Goal: Task Accomplishment & Management: Complete application form

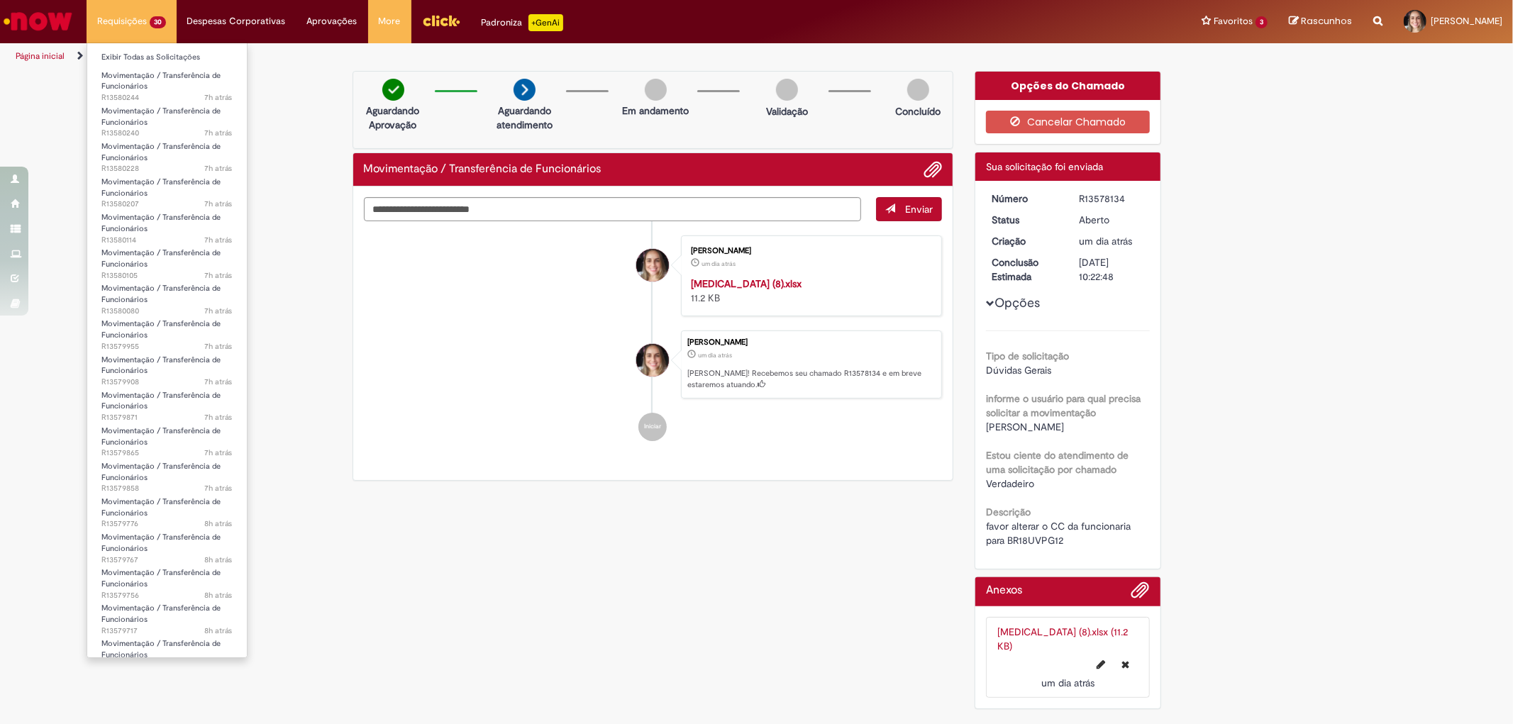
click at [137, 81] on span "Movimentação / Transferência de Funcionários" at bounding box center [160, 81] width 119 height 22
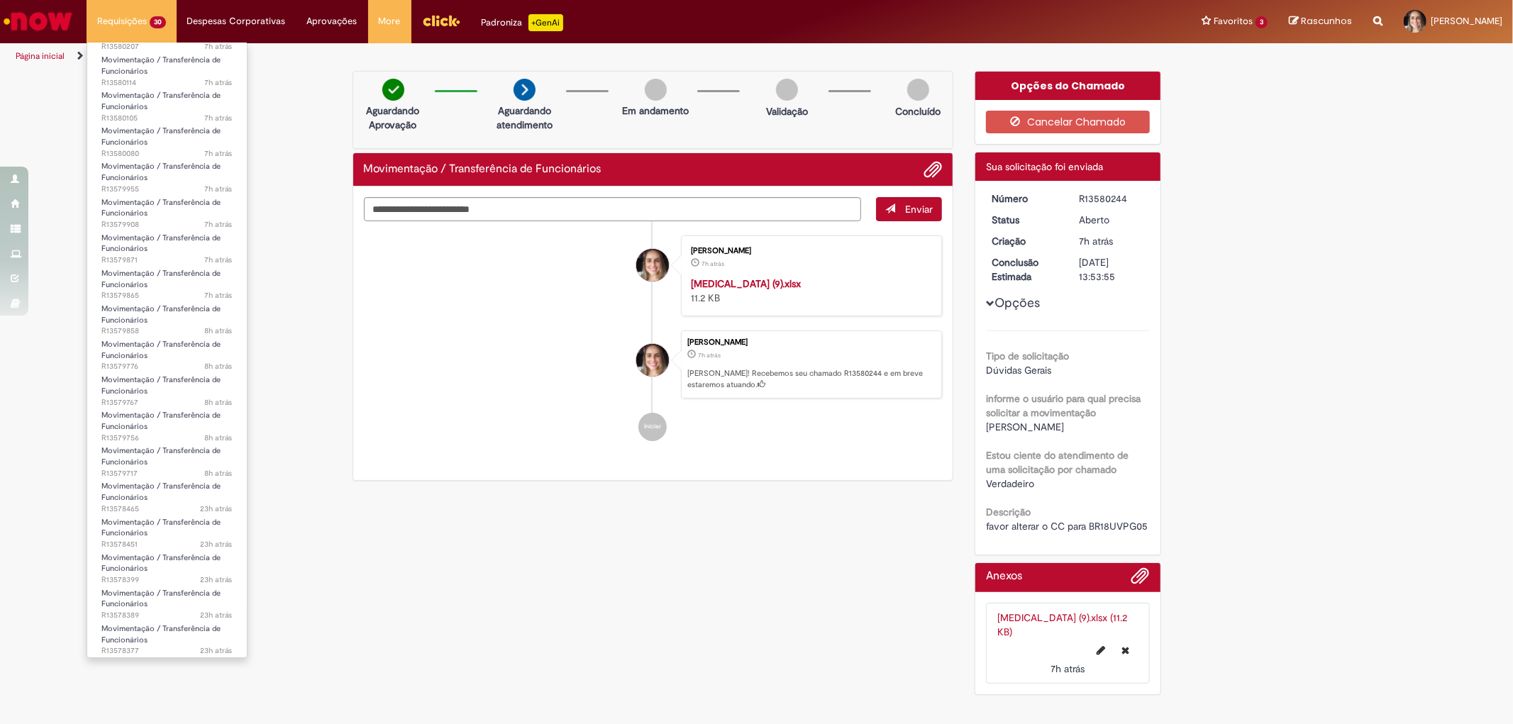
scroll to position [477, 0]
click at [140, 594] on span "Movimentação / Transferência de Funcionários" at bounding box center [160, 600] width 119 height 22
click at [138, 570] on span "Movimentação / Transferência de Funcionários" at bounding box center [160, 564] width 119 height 22
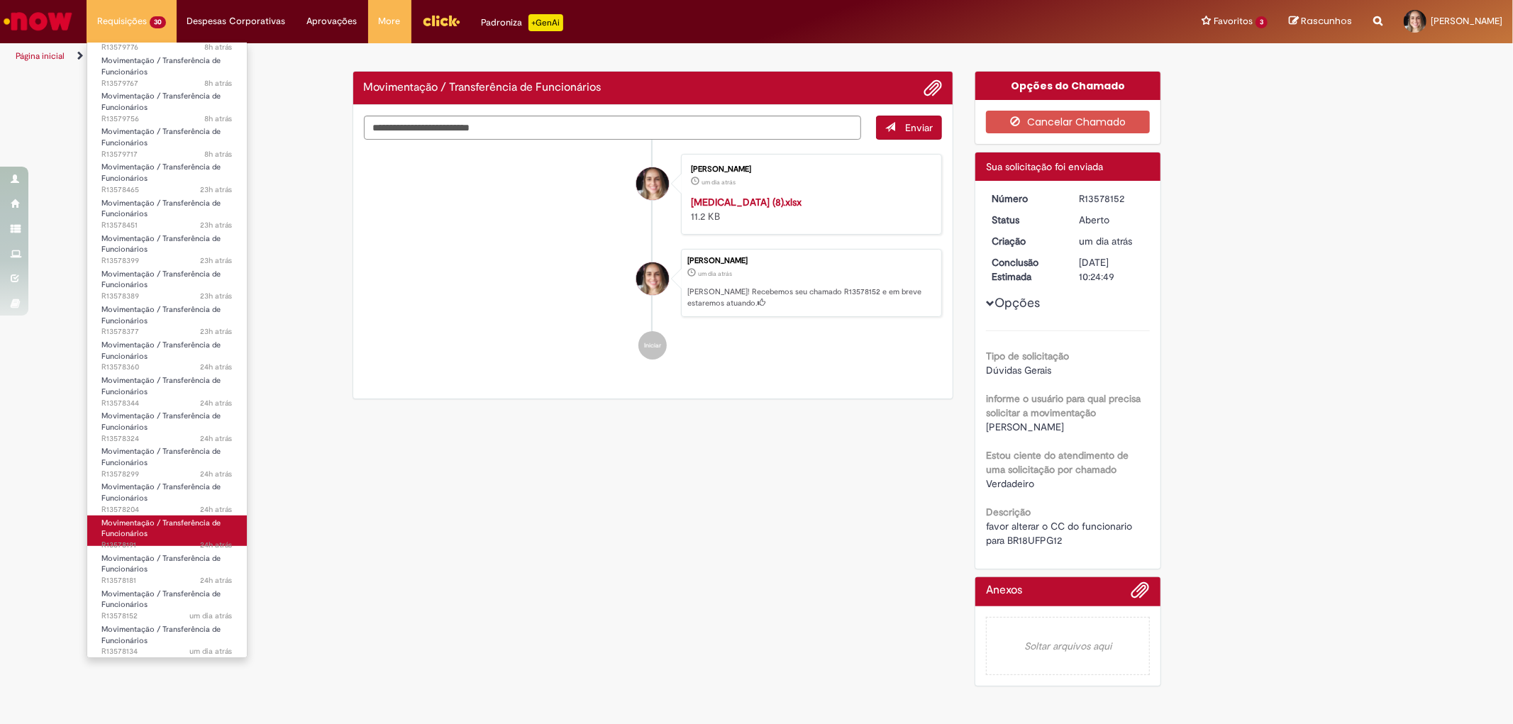
click at [138, 536] on span "Movimentação / Transferência de Funcionários" at bounding box center [160, 529] width 119 height 22
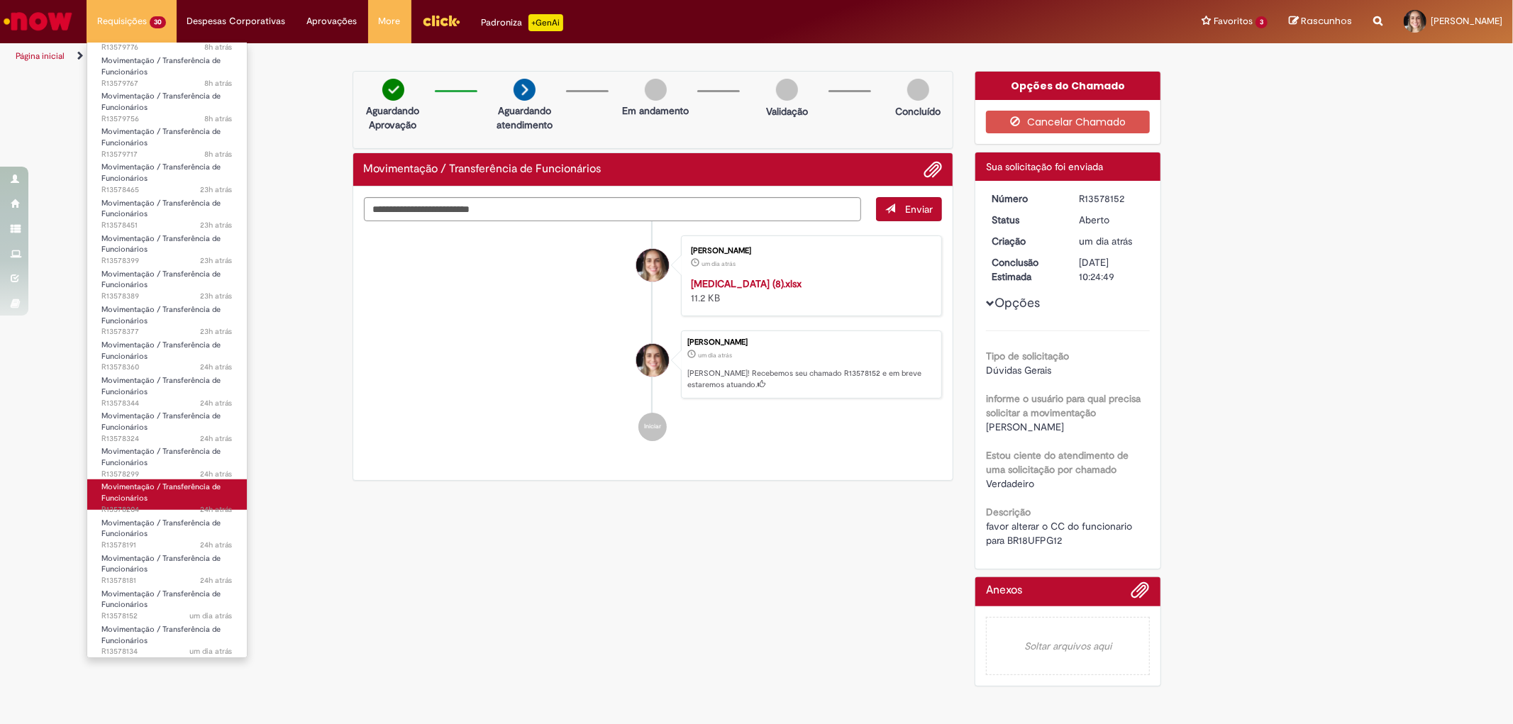
click at [138, 494] on span "Movimentação / Transferência de Funcionários" at bounding box center [160, 493] width 119 height 22
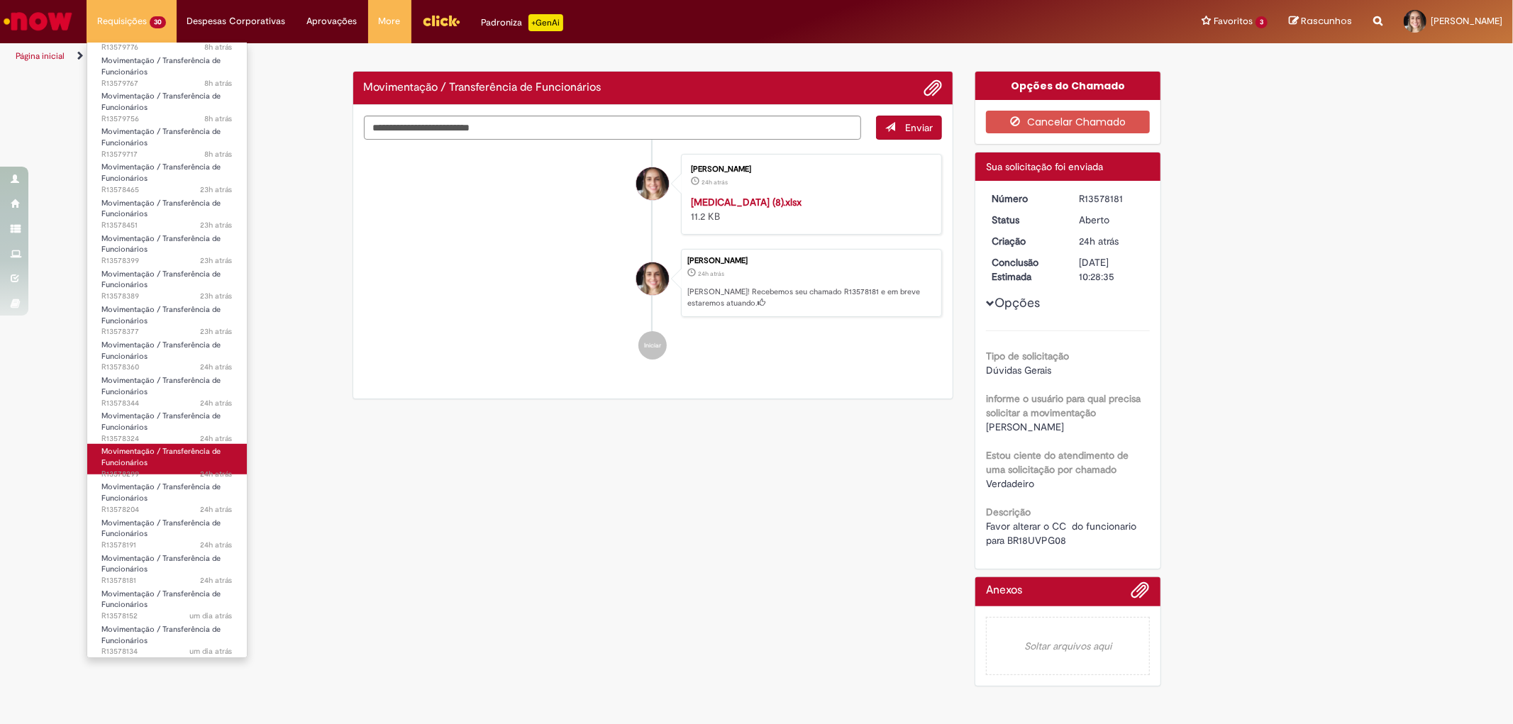
click at [131, 462] on span "Movimentação / Transferência de Funcionários" at bounding box center [160, 457] width 119 height 22
click at [131, 428] on span "Movimentação / Transferência de Funcionários" at bounding box center [160, 422] width 119 height 22
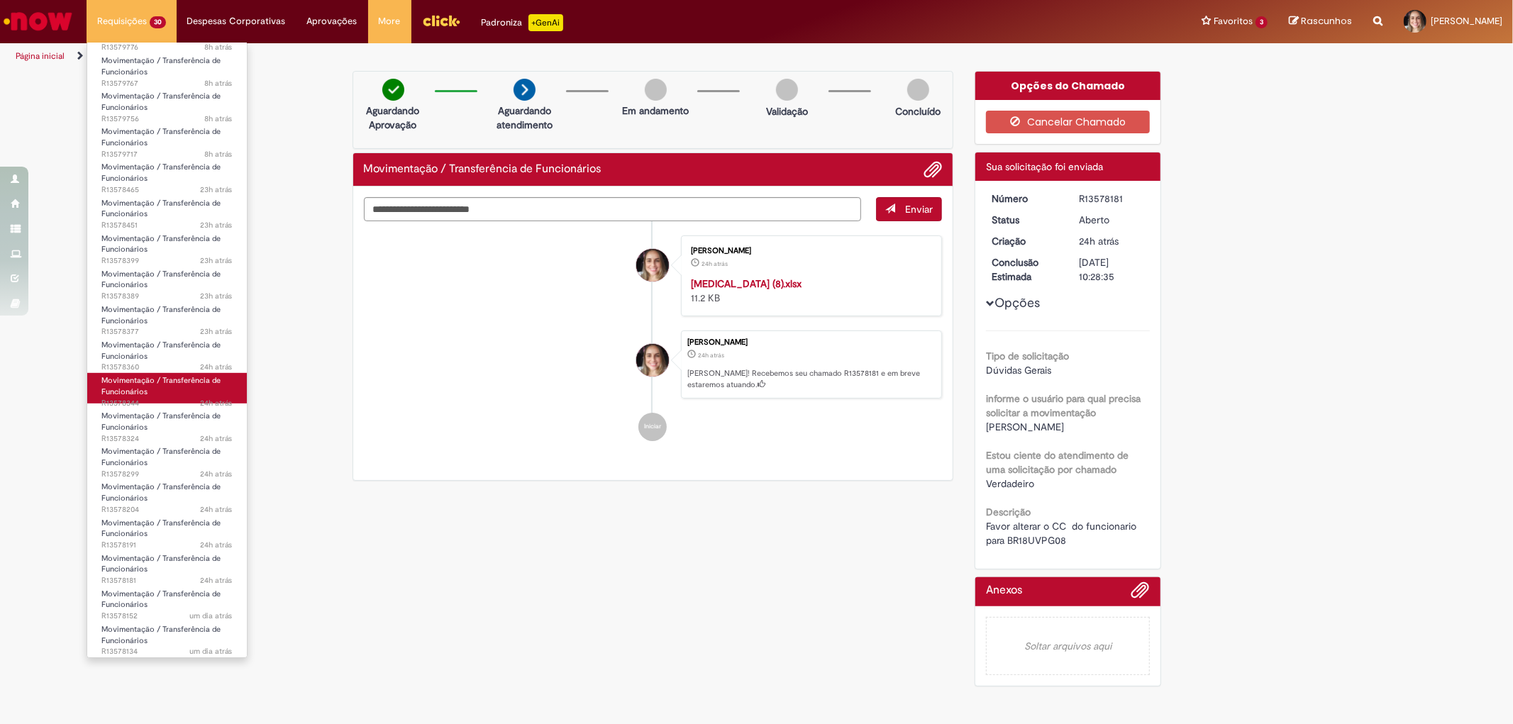
click at [131, 384] on span "Movimentação / Transferência de Funcionários" at bounding box center [160, 386] width 119 height 22
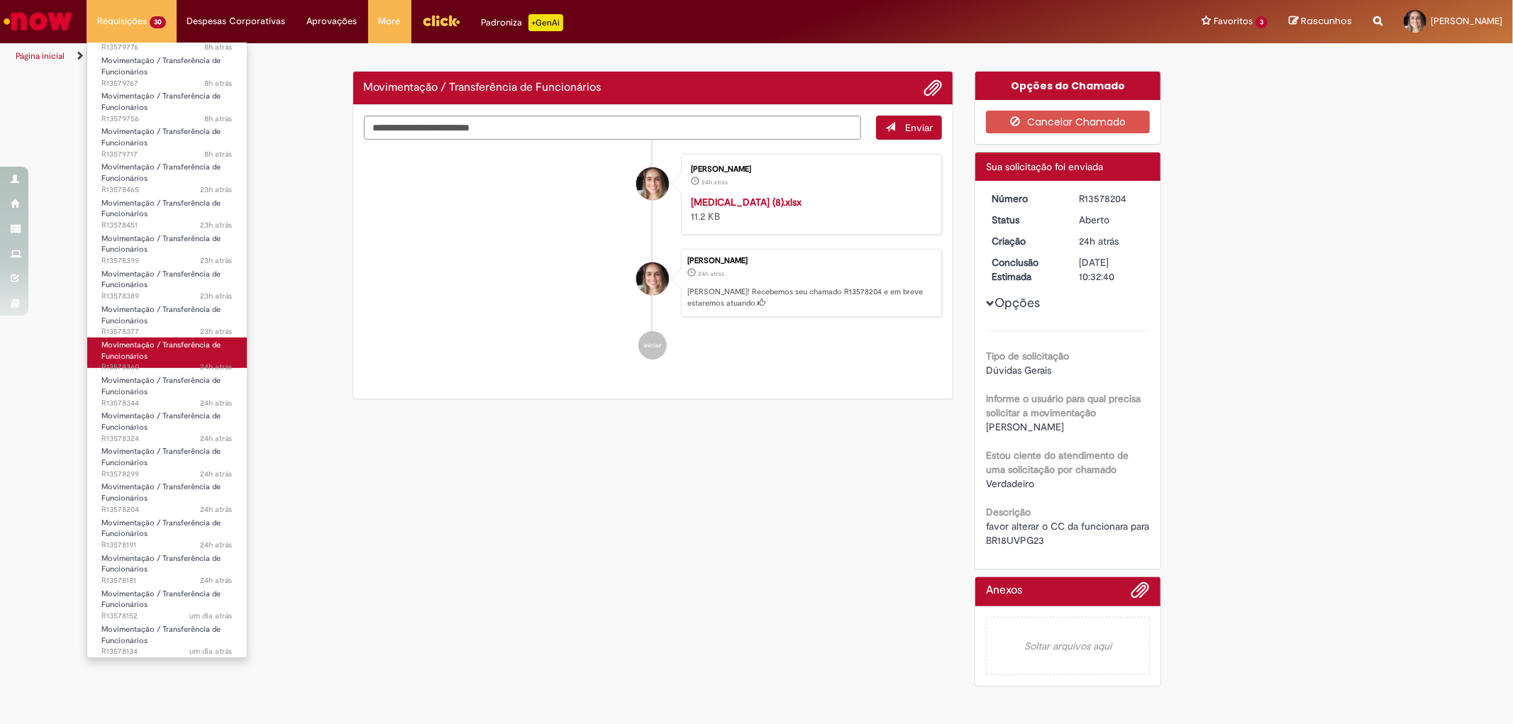
click at [130, 345] on span "Movimentação / Transferência de Funcionários" at bounding box center [160, 351] width 119 height 22
click at [135, 316] on span "Movimentação / Transferência de Funcionários" at bounding box center [160, 315] width 119 height 22
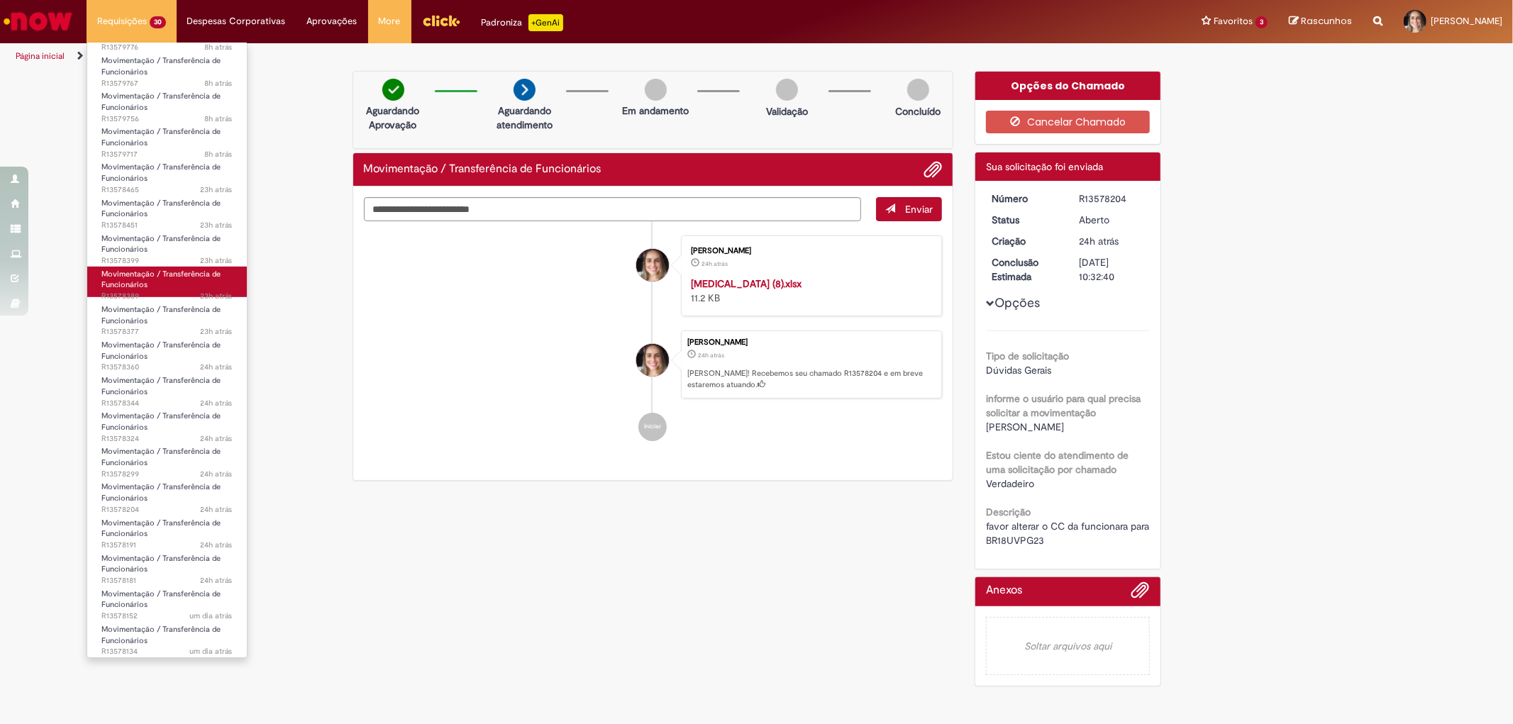
click at [133, 282] on span "Movimentação / Transferência de Funcionários" at bounding box center [160, 280] width 119 height 22
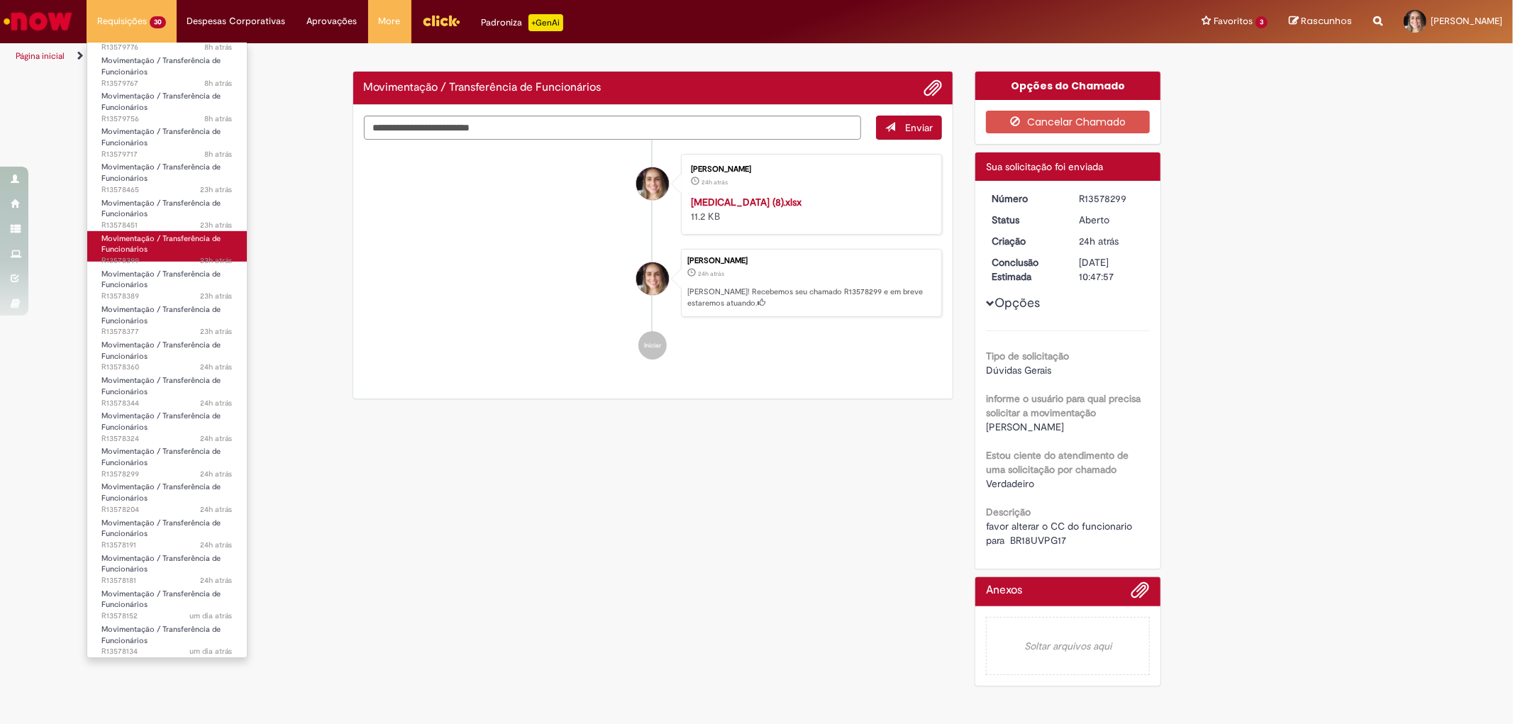
click at [137, 243] on span "Movimentação / Transferência de Funcionários" at bounding box center [160, 244] width 119 height 22
click at [139, 209] on span "Movimentação / Transferência de Funcionários" at bounding box center [160, 209] width 119 height 22
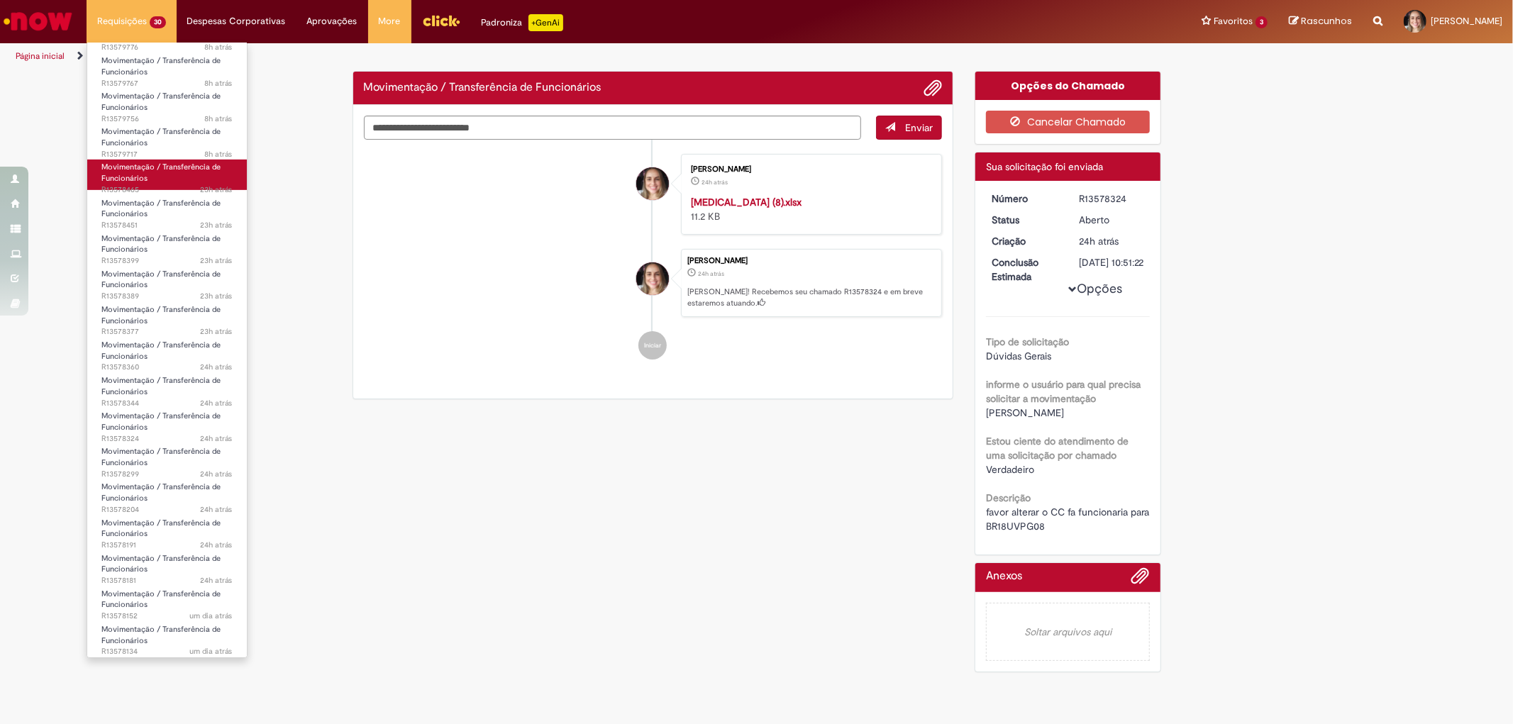
click at [144, 175] on span "Movimentação / Transferência de Funcionários" at bounding box center [160, 173] width 119 height 22
click at [146, 136] on span "Movimentação / Transferência de Funcionários" at bounding box center [160, 137] width 119 height 22
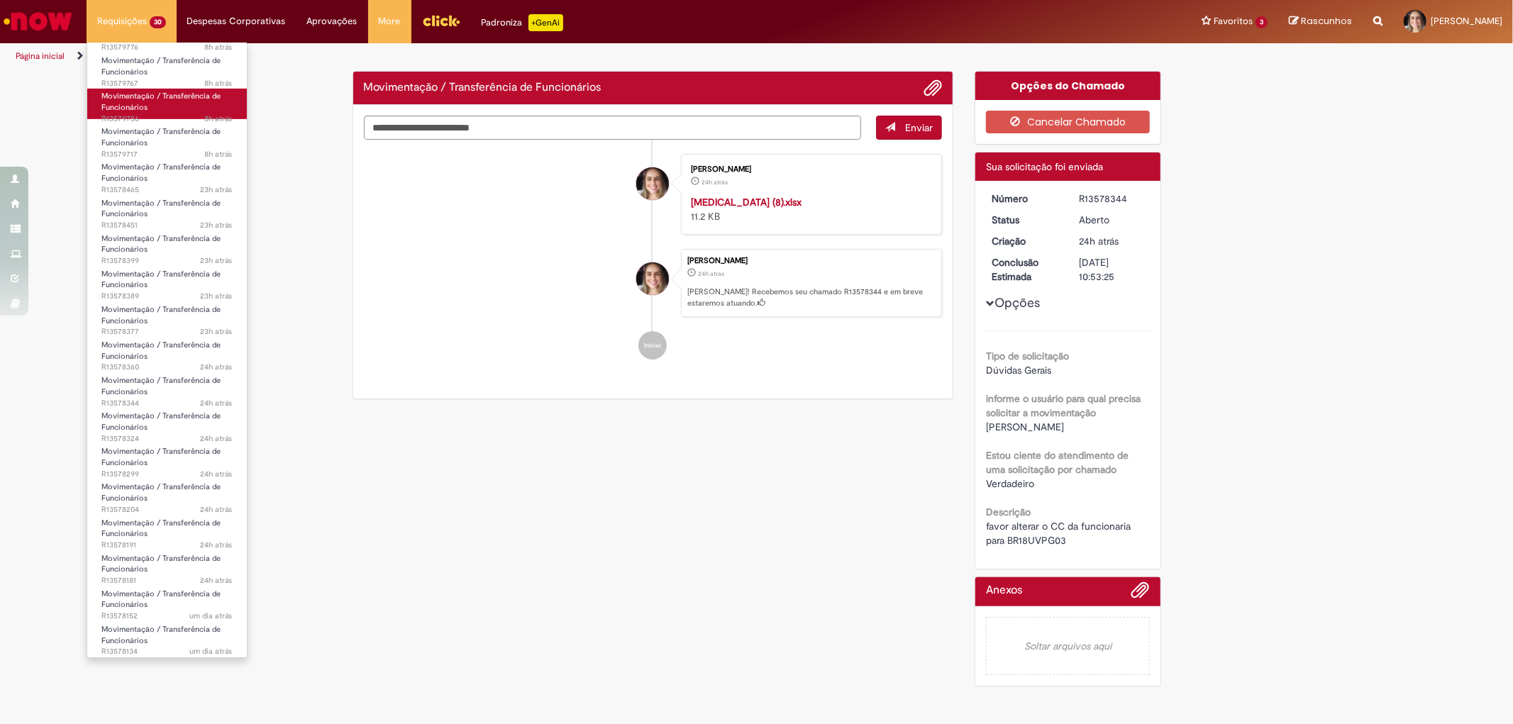
click at [152, 104] on link "Movimentação / Transferência de Funcionários 8h atrás 8 horas atrás R13579756" at bounding box center [167, 104] width 160 height 31
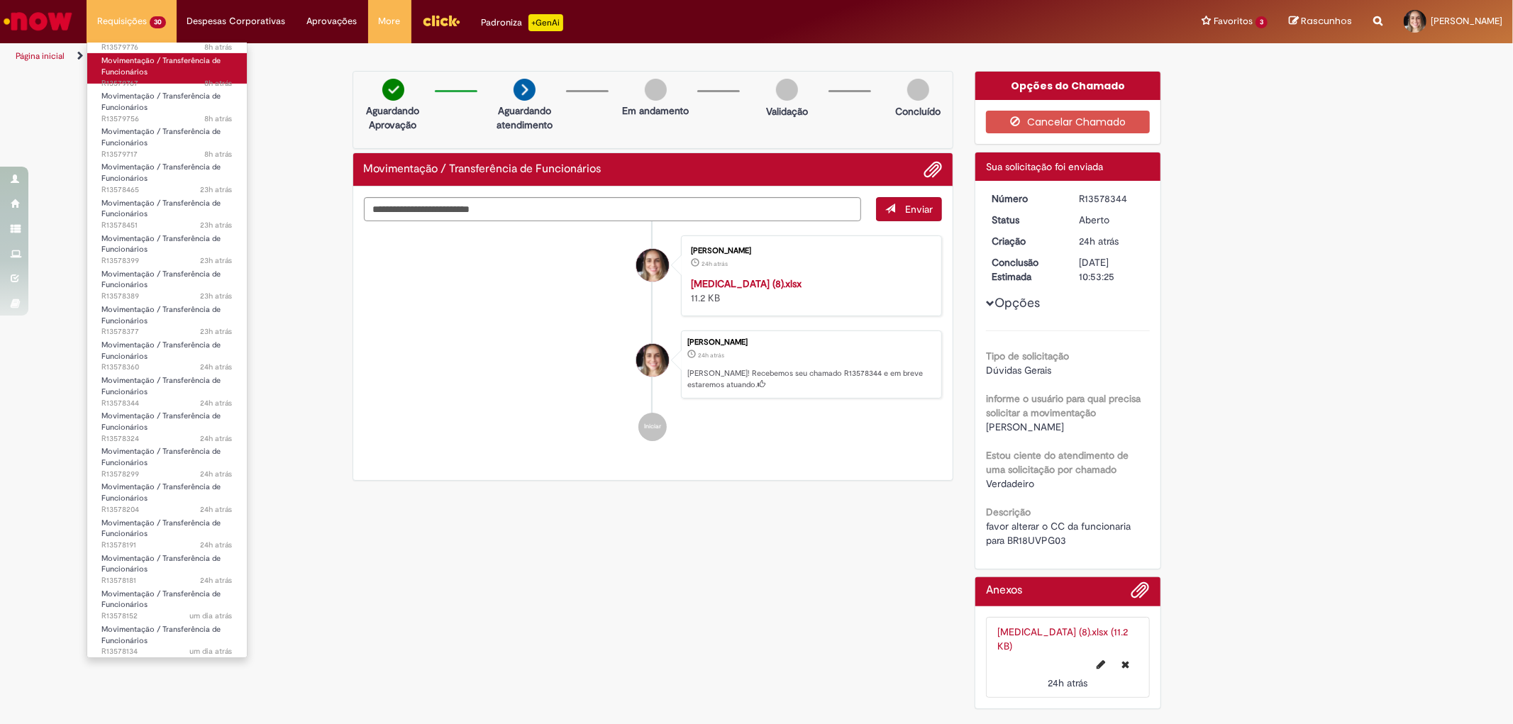
click at [150, 64] on span "Movimentação / Transferência de Funcionários" at bounding box center [160, 66] width 119 height 22
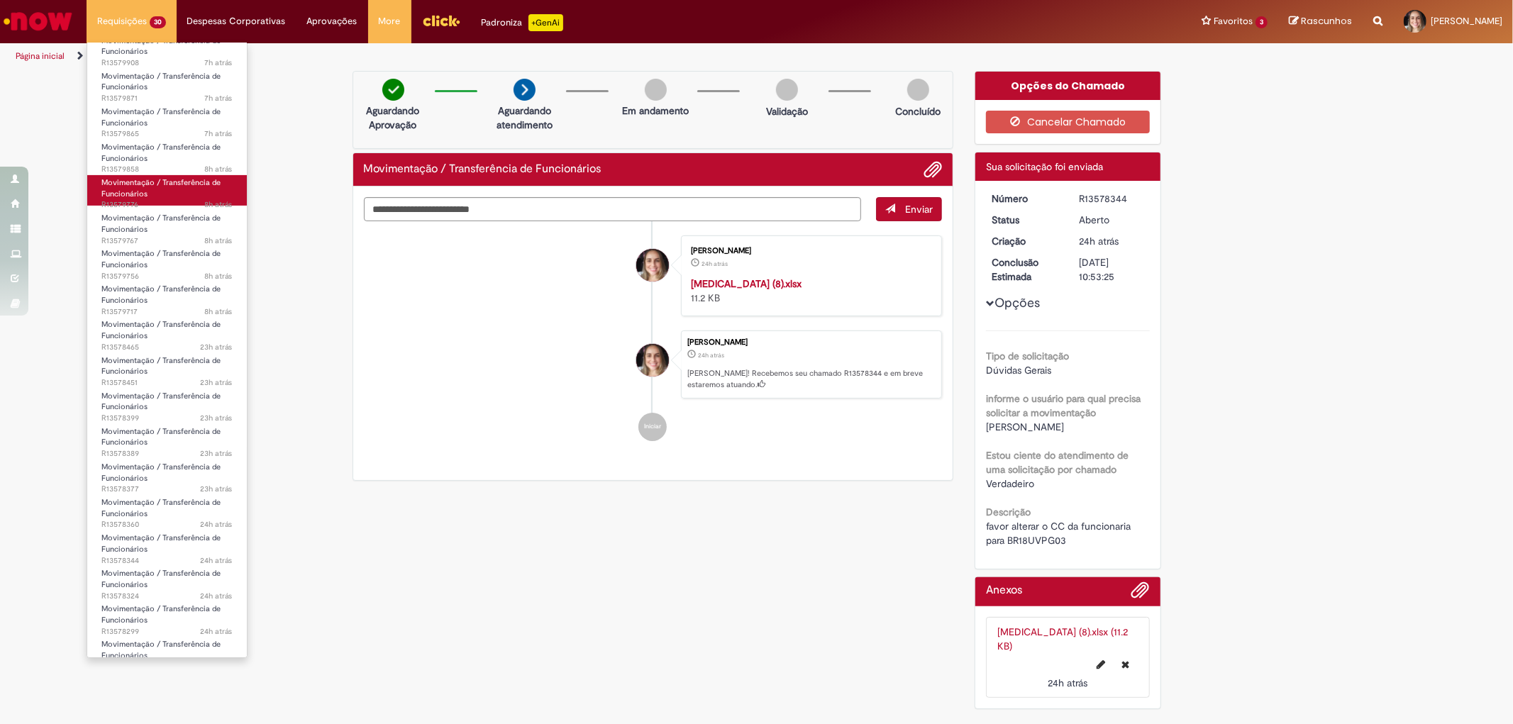
click at [125, 194] on span "Movimentação / Transferência de Funcionários" at bounding box center [160, 188] width 119 height 22
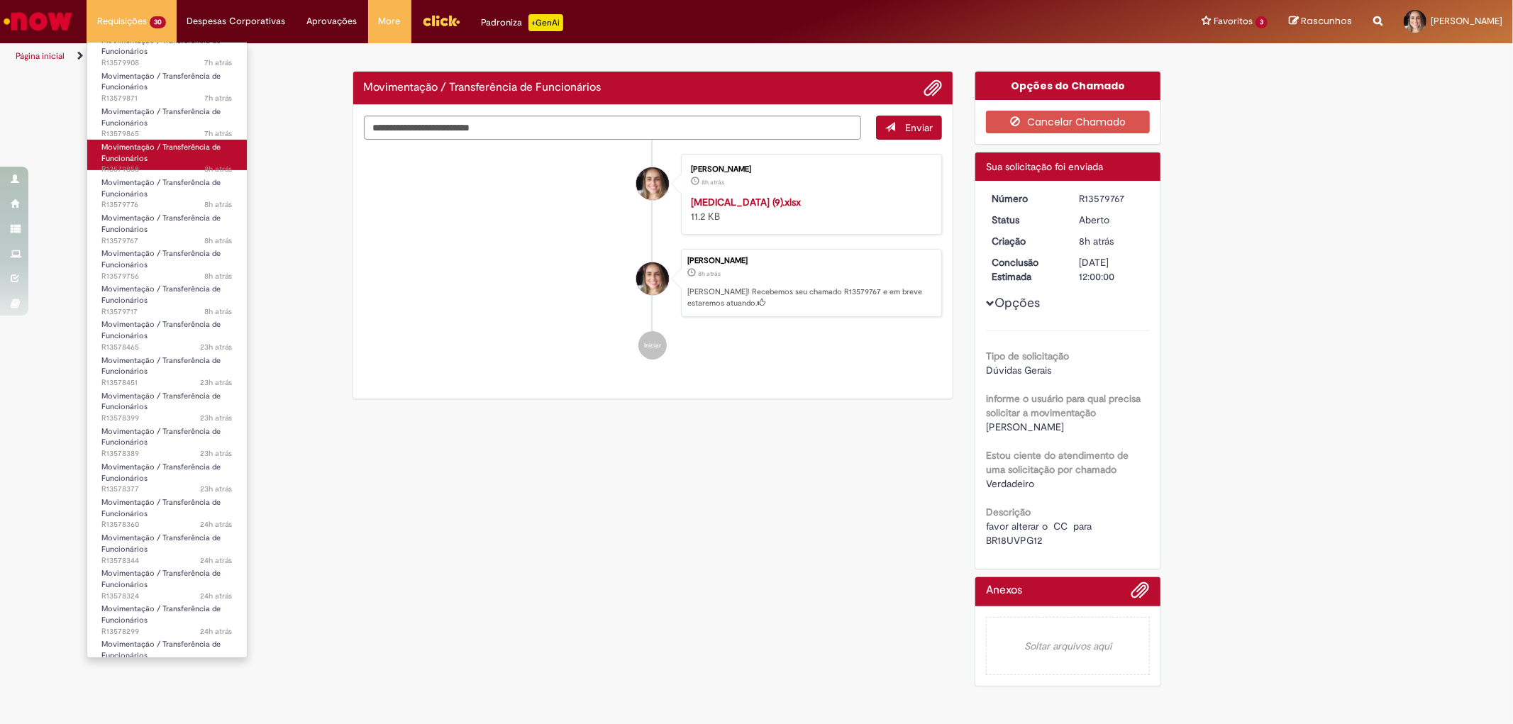
click at [123, 153] on span "Movimentação / Transferência de Funcionários" at bounding box center [160, 153] width 119 height 22
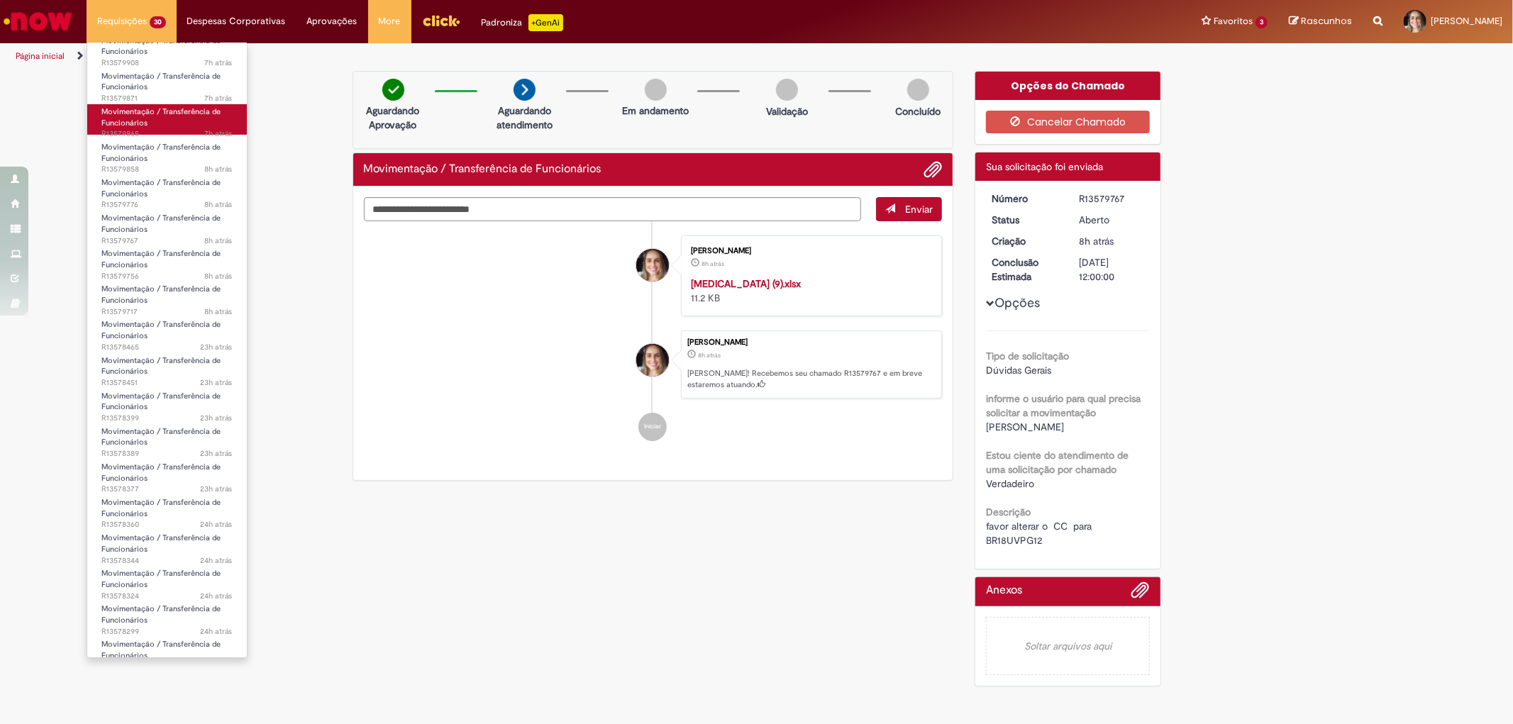
click at [131, 114] on span "Movimentação / Transferência de Funcionários" at bounding box center [160, 117] width 119 height 22
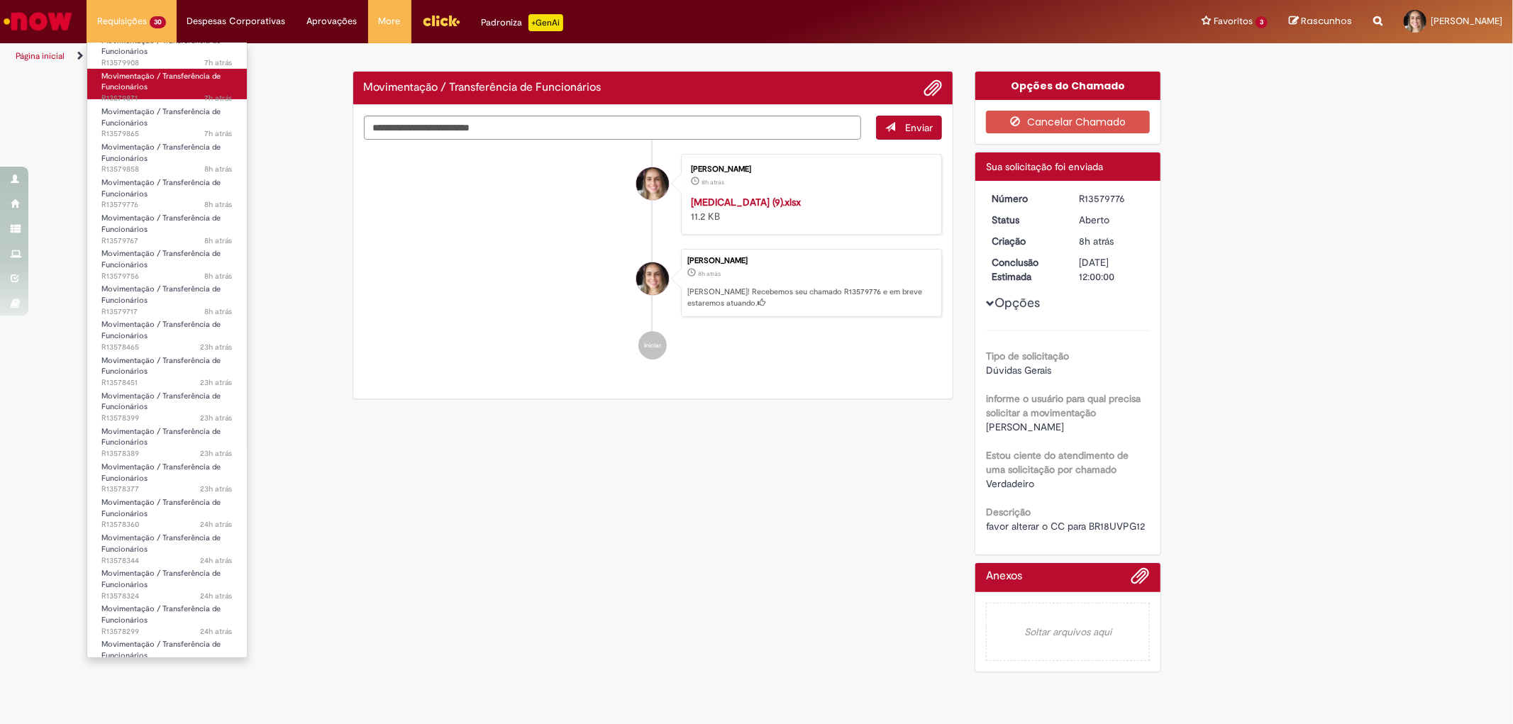
click at [131, 86] on span "Movimentação / Transferência de Funcionários" at bounding box center [160, 82] width 119 height 22
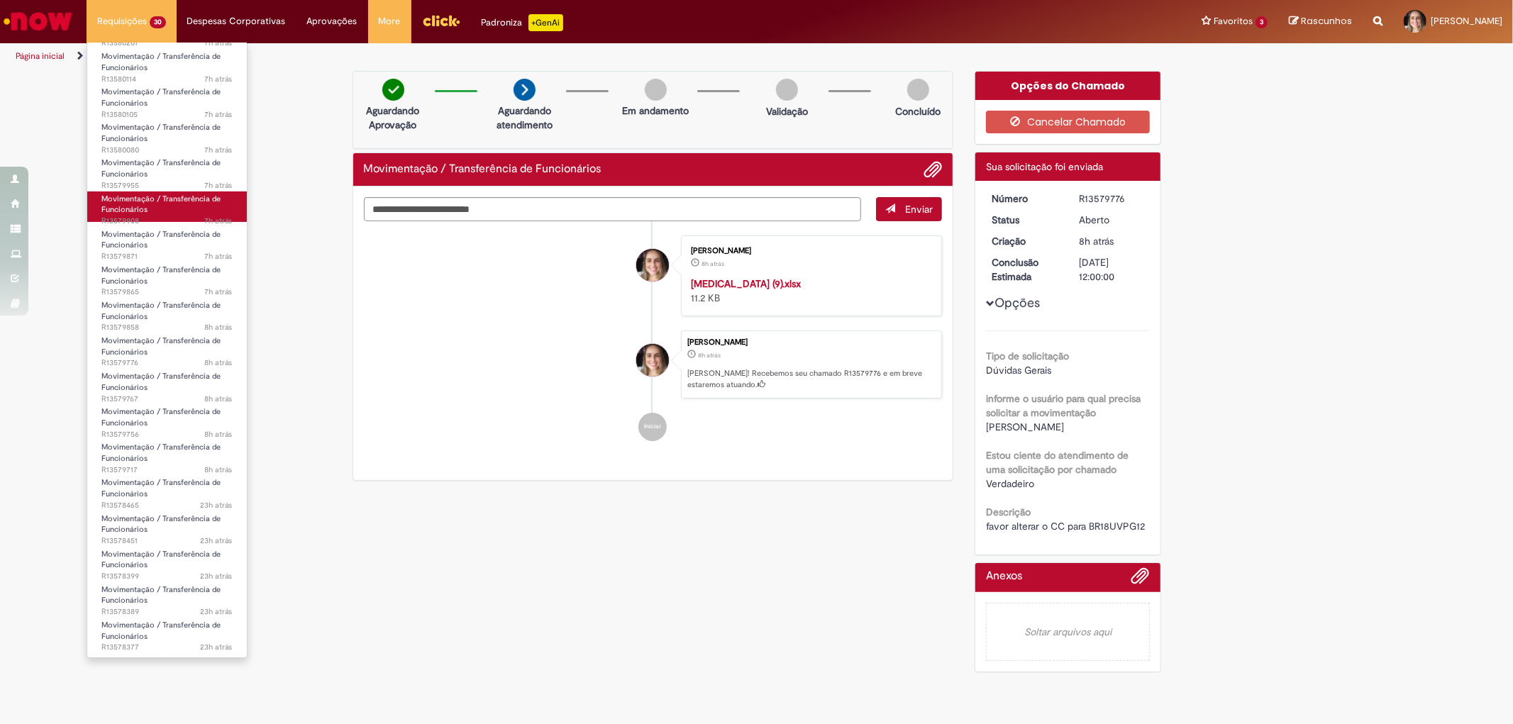
click at [131, 206] on span "Movimentação / Transferência de Funcionários" at bounding box center [160, 205] width 119 height 22
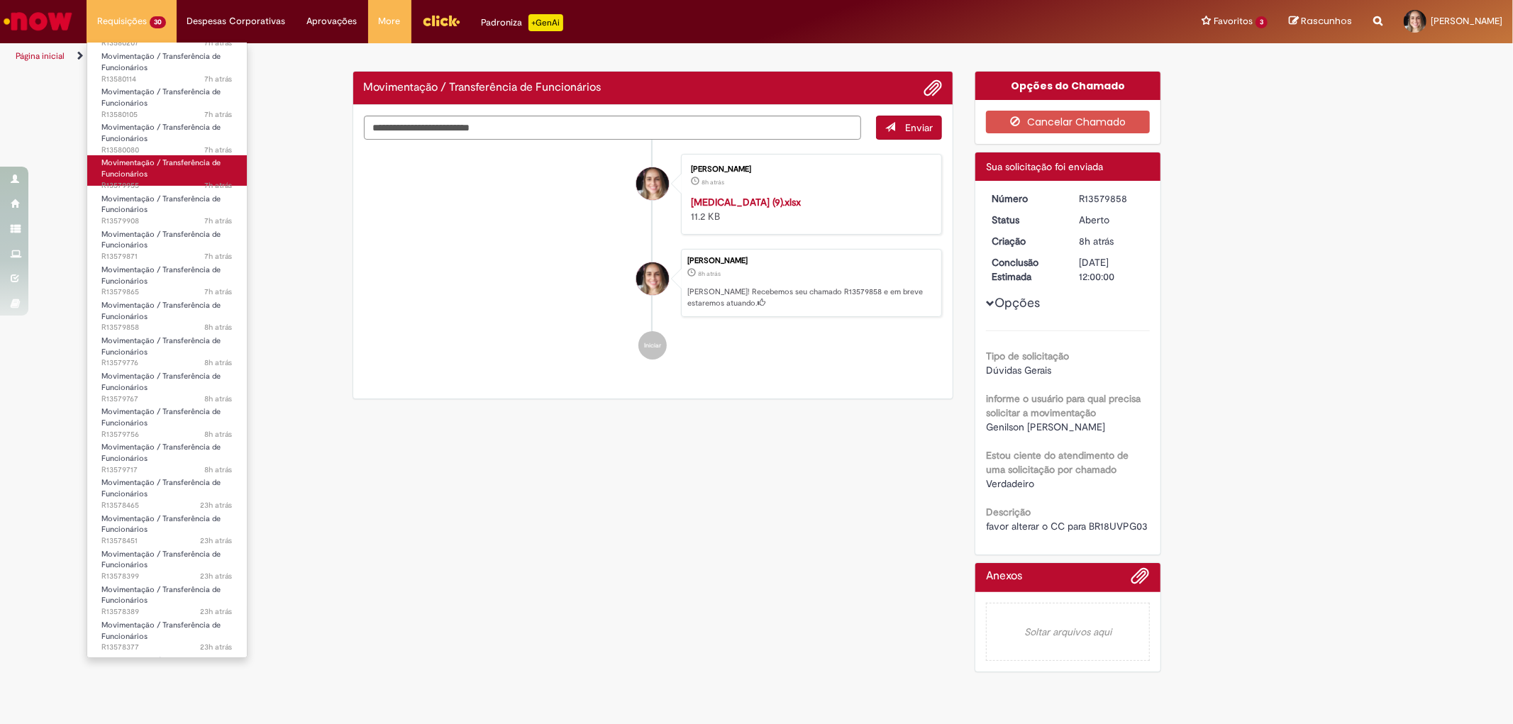
click at [128, 172] on span "Movimentação / Transferência de Funcionários" at bounding box center [160, 168] width 119 height 22
click at [133, 138] on span "Movimentação / Transferência de Funcionários" at bounding box center [160, 133] width 119 height 22
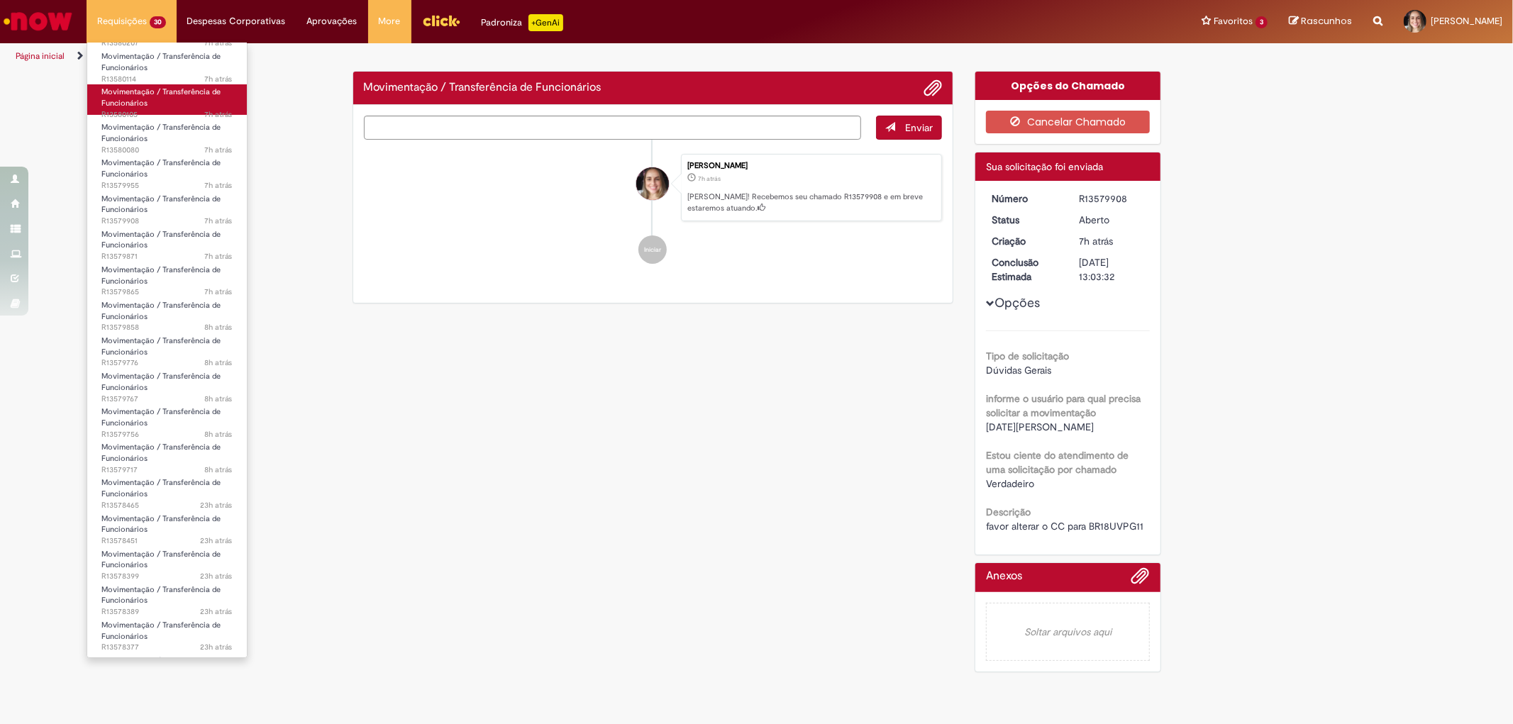
click at [133, 97] on span "Movimentação / Transferência de Funcionários" at bounding box center [160, 98] width 119 height 22
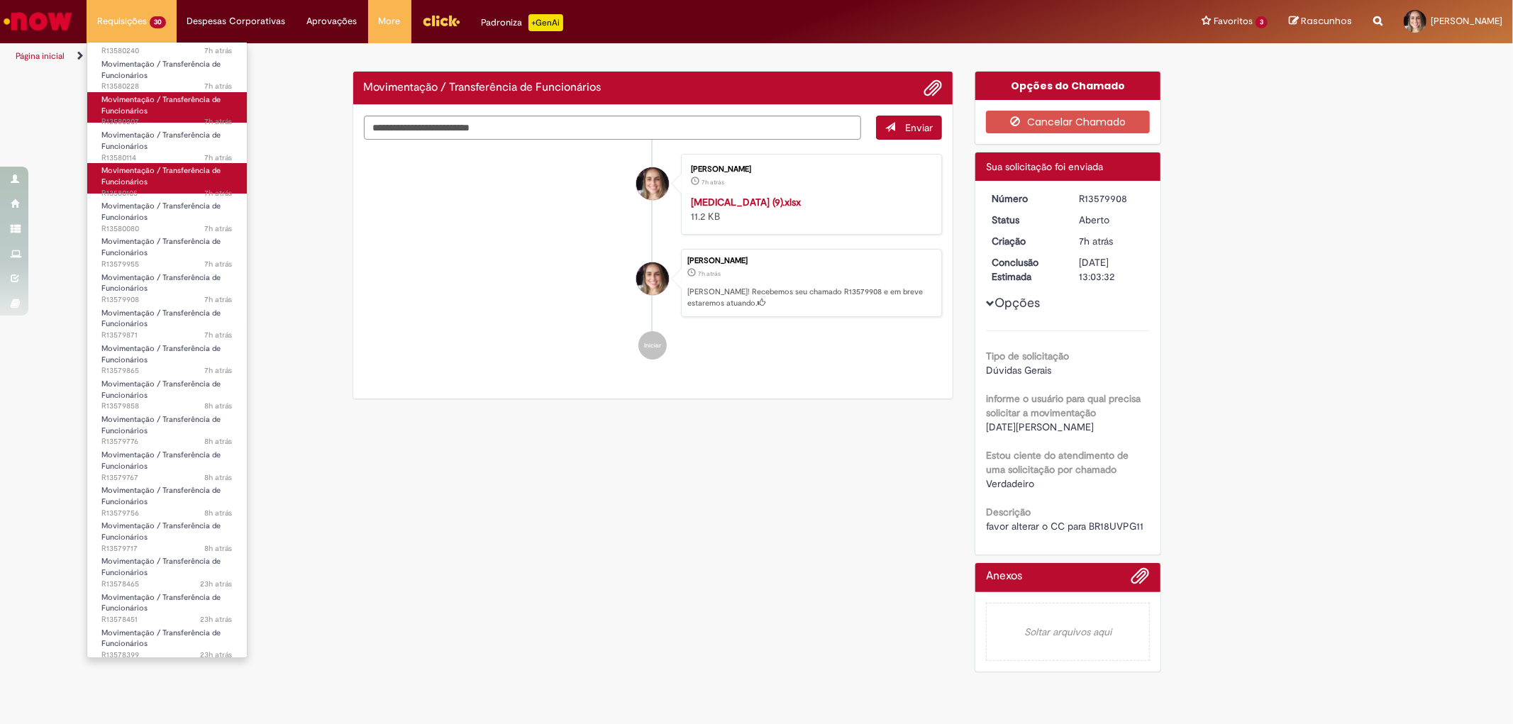
scroll to position [4, 0]
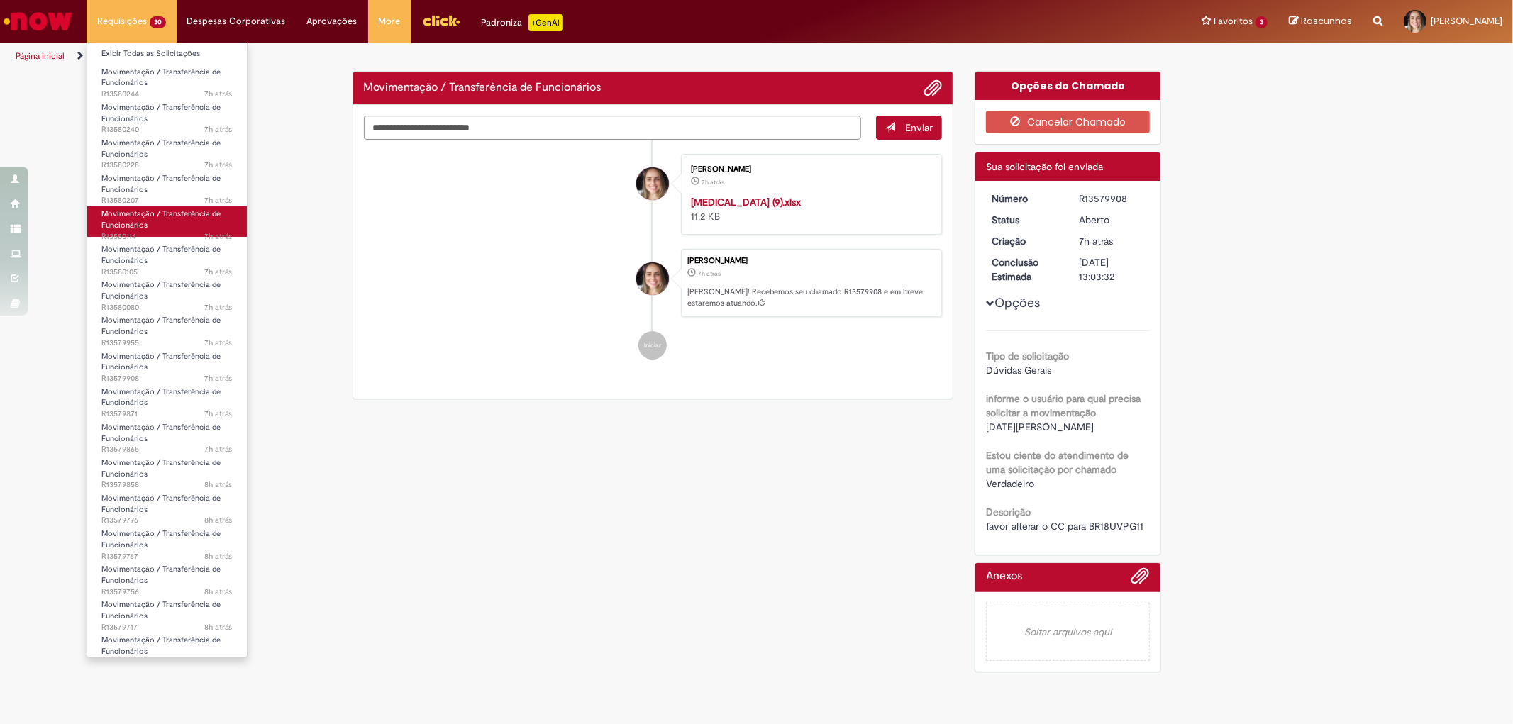
click at [123, 220] on span "Movimentação / Transferência de Funcionários" at bounding box center [160, 220] width 119 height 22
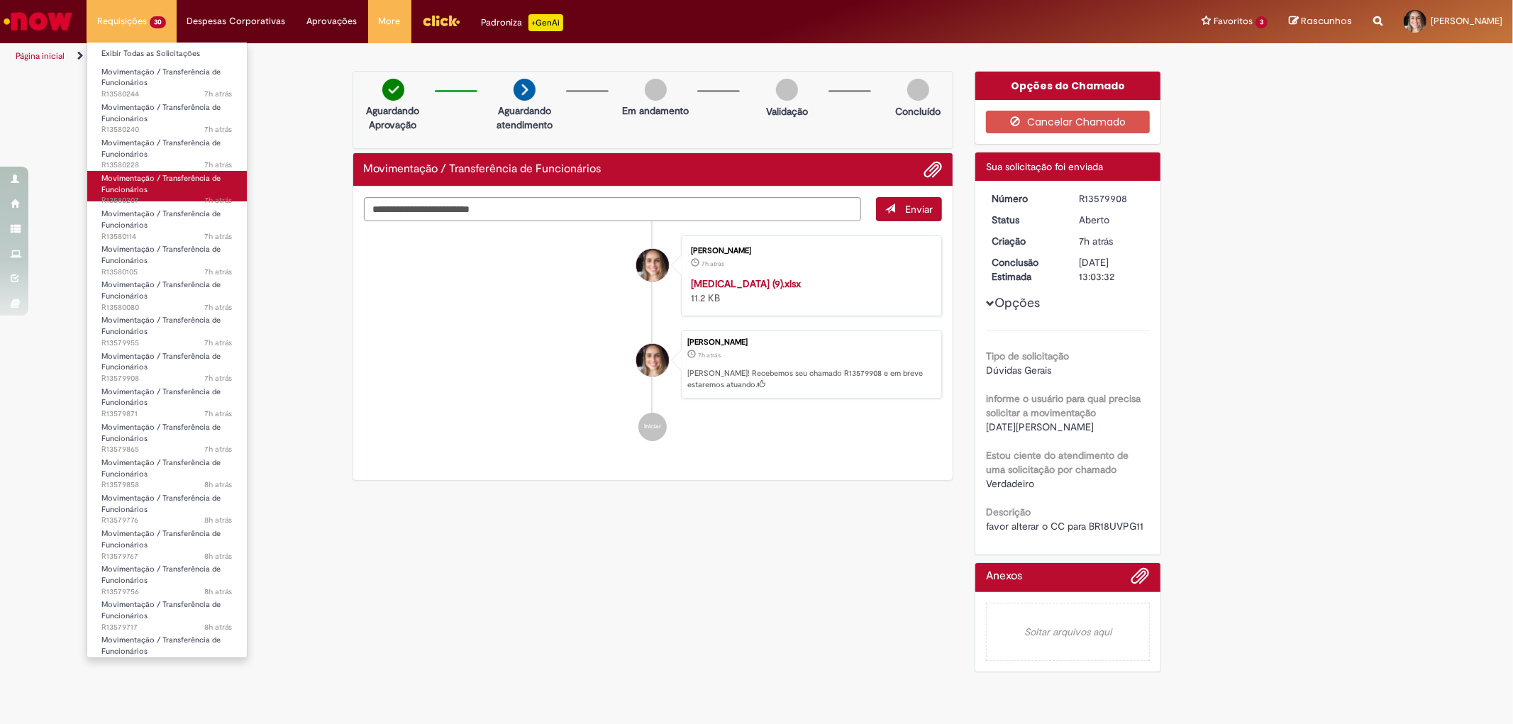
click at [133, 179] on span "Movimentação / Transferência de Funcionários" at bounding box center [160, 184] width 119 height 22
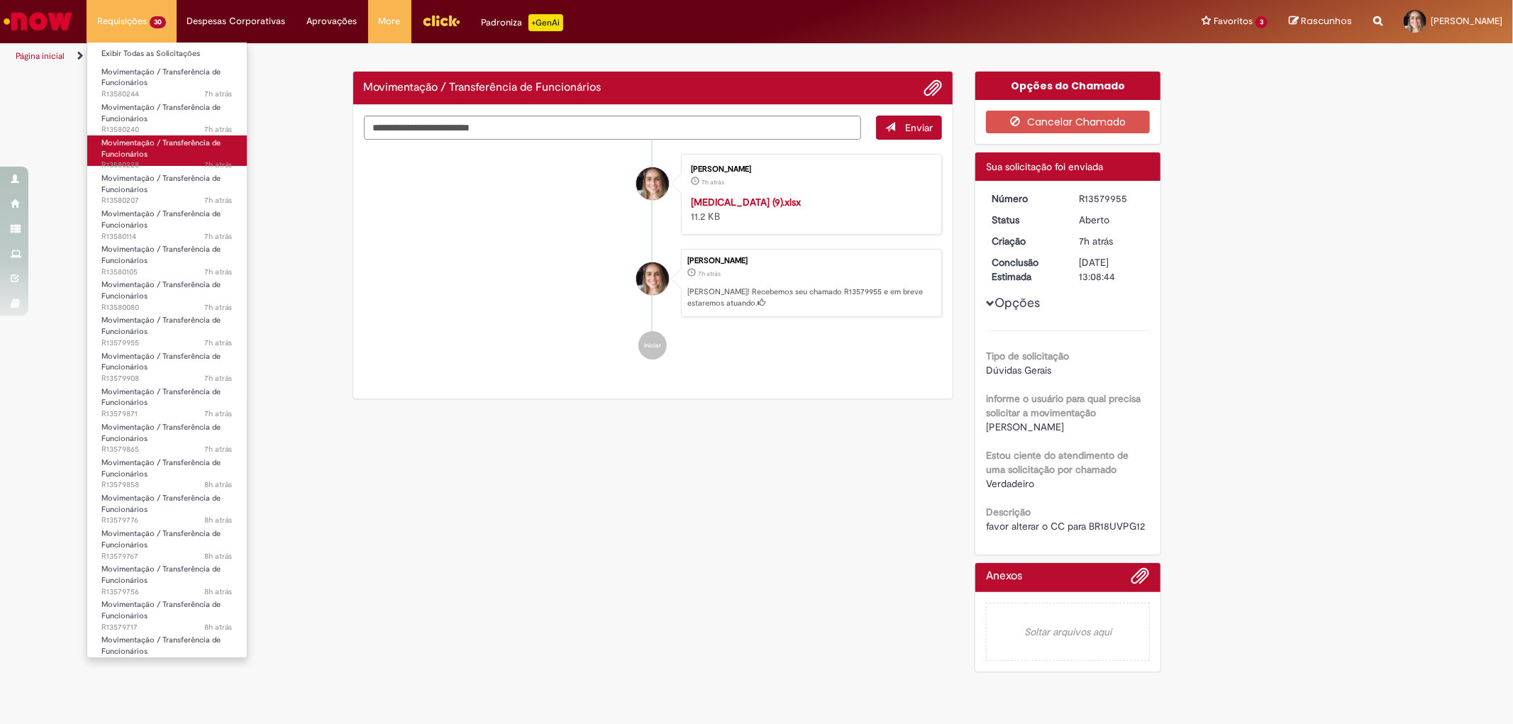
click at [135, 139] on span "Movimentação / Transferência de Funcionários" at bounding box center [160, 149] width 119 height 22
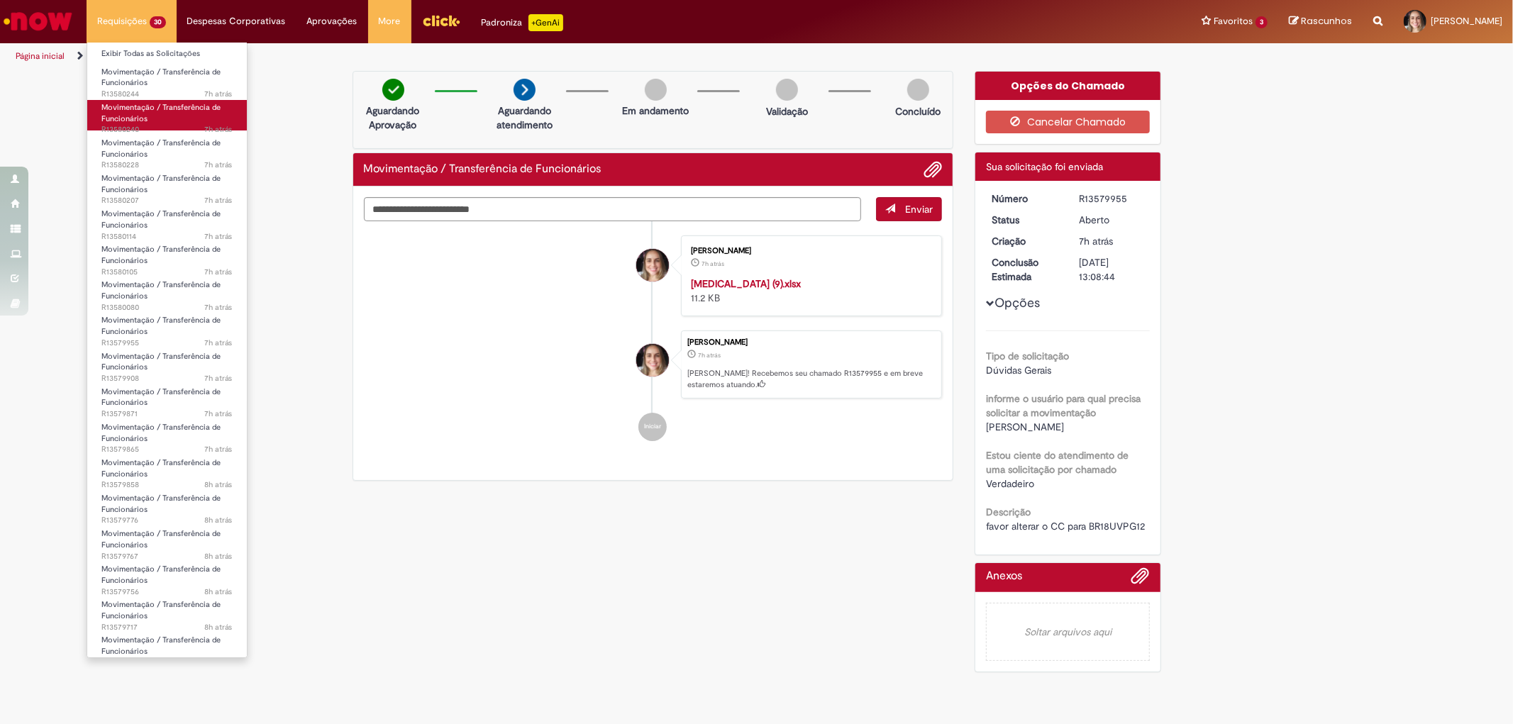
click at [123, 109] on span "Movimentação / Transferência de Funcionários" at bounding box center [160, 113] width 119 height 22
click at [128, 82] on span "Movimentação / Transferência de Funcionários" at bounding box center [160, 78] width 119 height 22
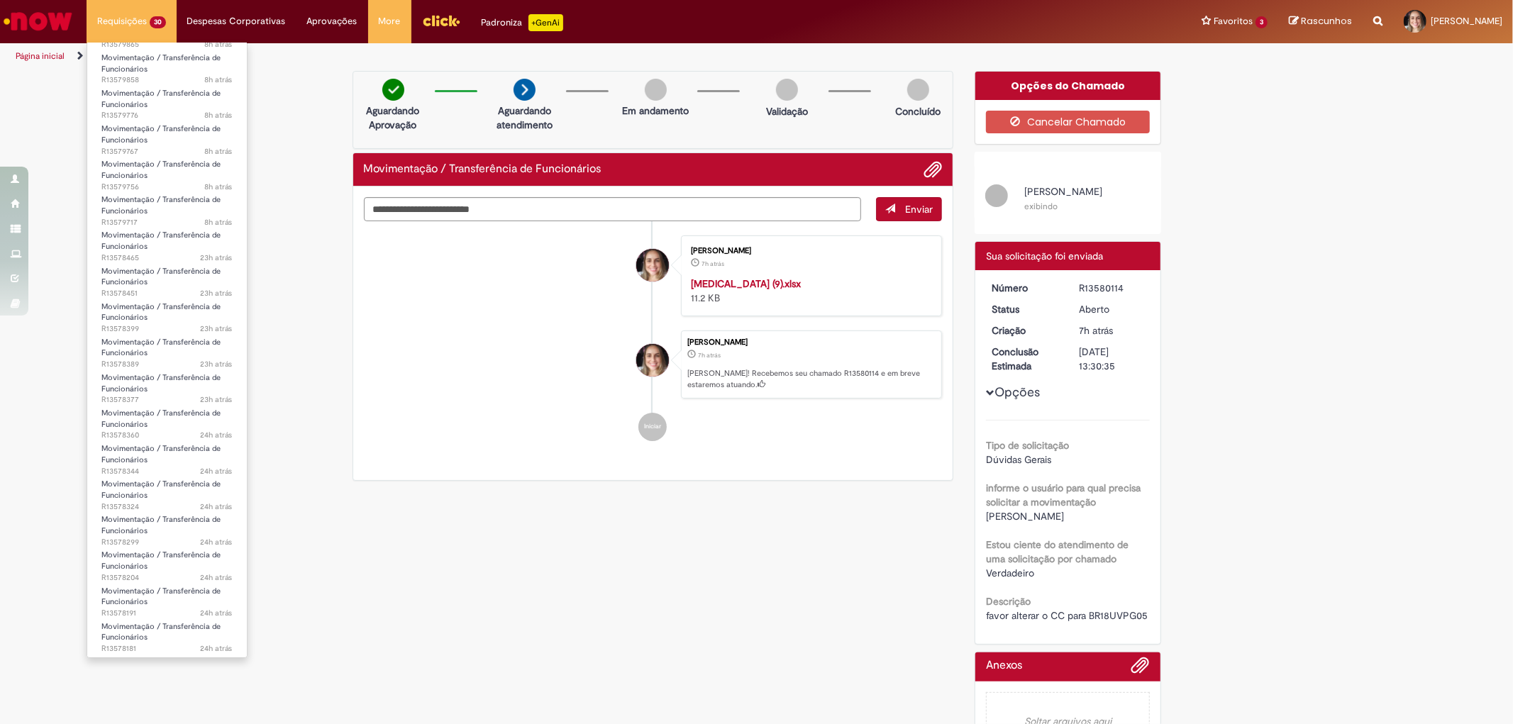
scroll to position [477, 0]
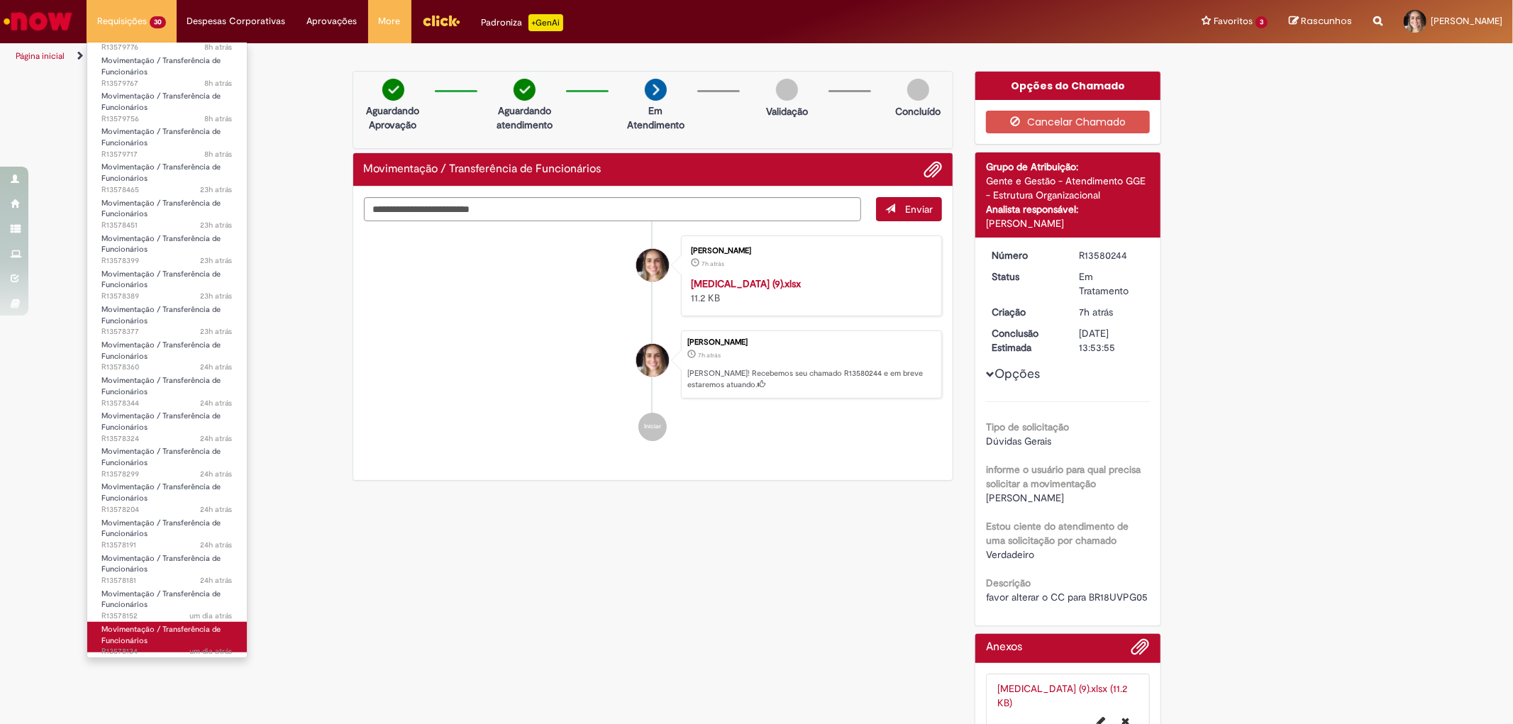
click at [152, 631] on span "Movimentação / Transferência de Funcionários" at bounding box center [160, 635] width 119 height 22
click at [150, 607] on link "Movimentação / Transferência de Funcionários um dia atrás um dia atrás R13578152" at bounding box center [167, 602] width 160 height 31
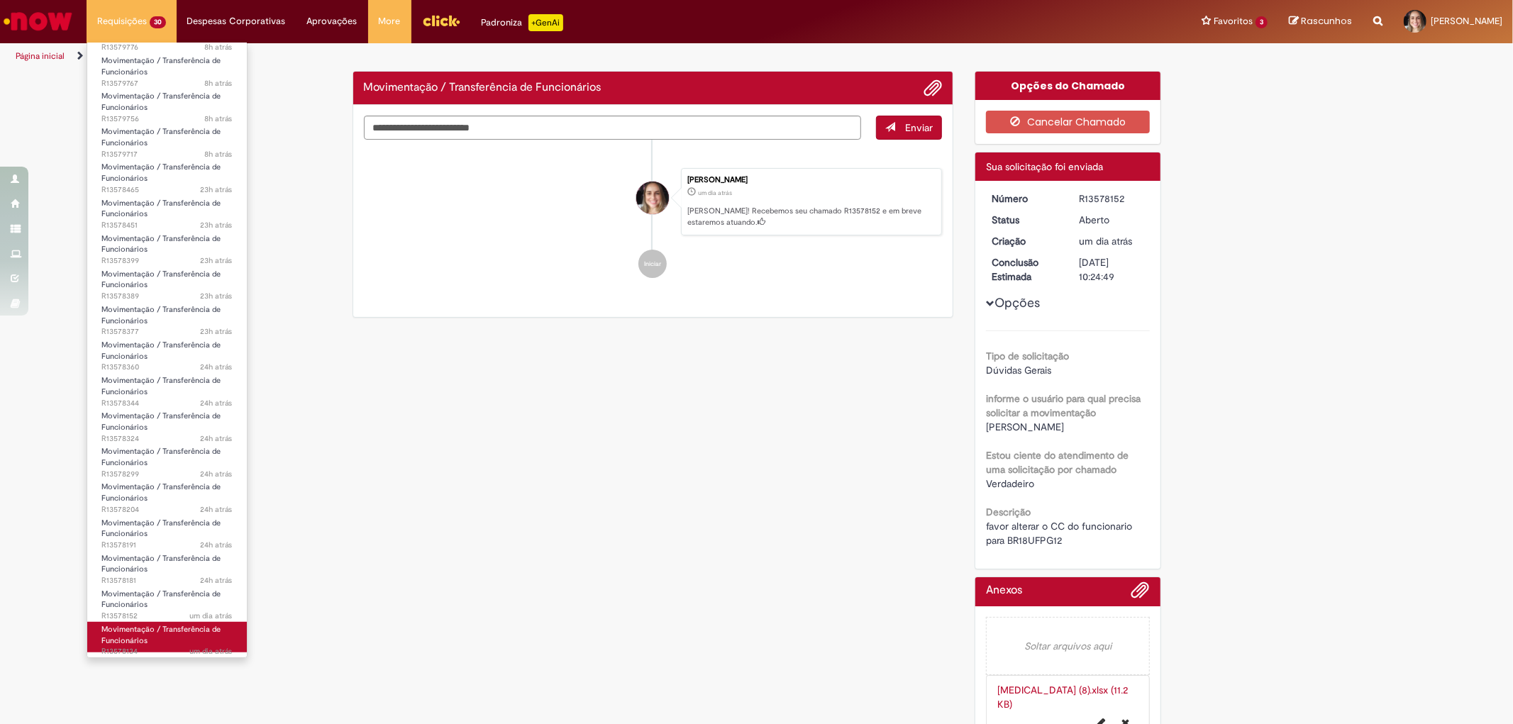
click at [146, 628] on span "Movimentação / Transferência de Funcionários" at bounding box center [160, 635] width 119 height 22
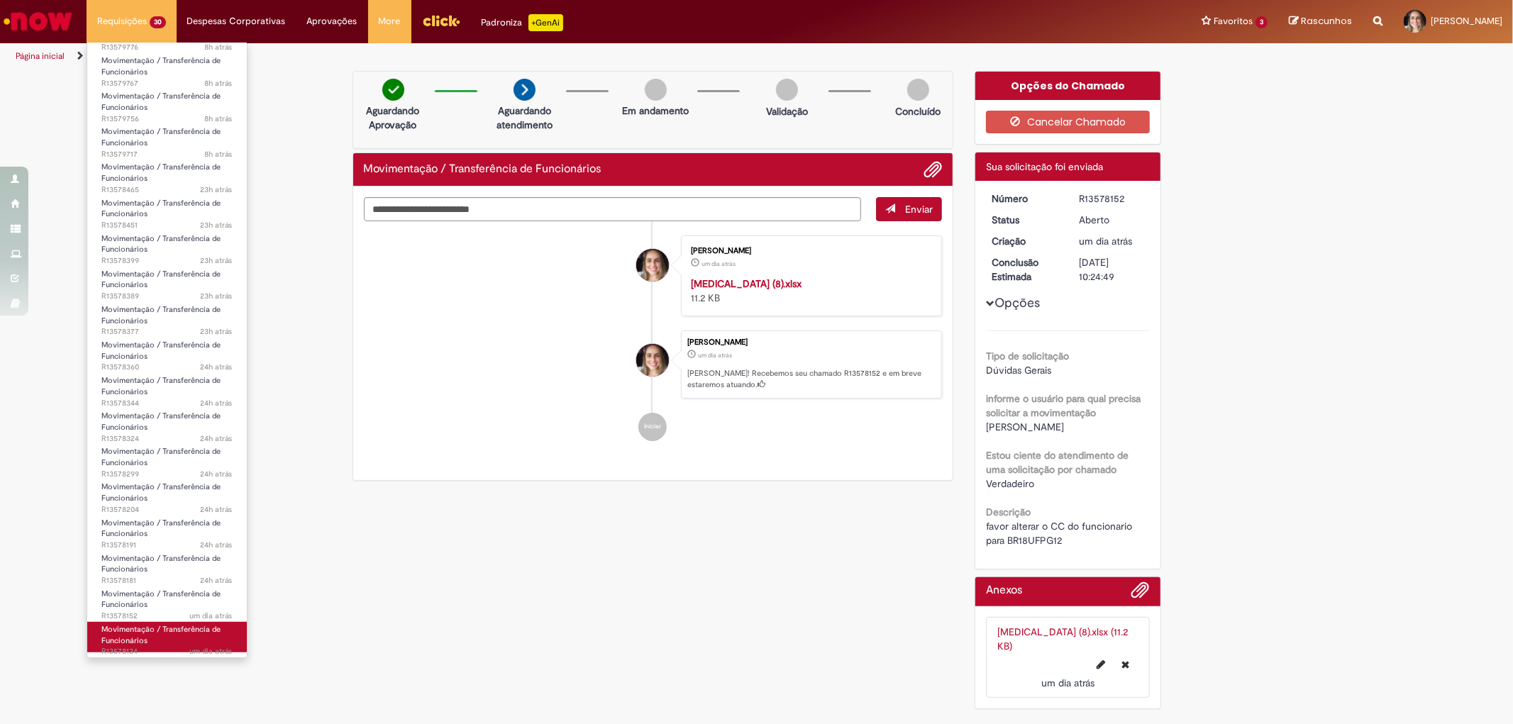
click at [131, 635] on span "Movimentação / Transferência de Funcionários" at bounding box center [160, 635] width 119 height 22
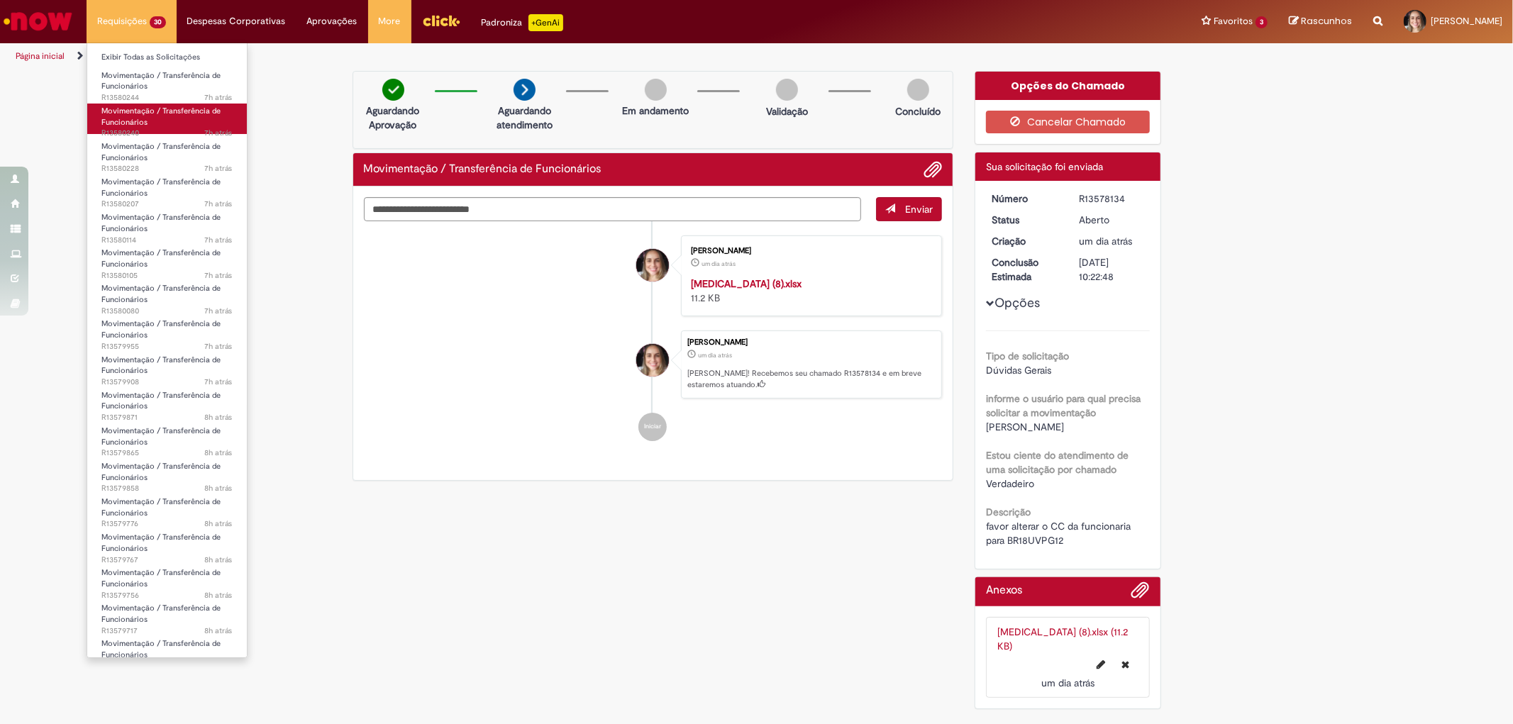
click at [137, 123] on span "Movimentação / Transferência de Funcionários" at bounding box center [160, 117] width 119 height 22
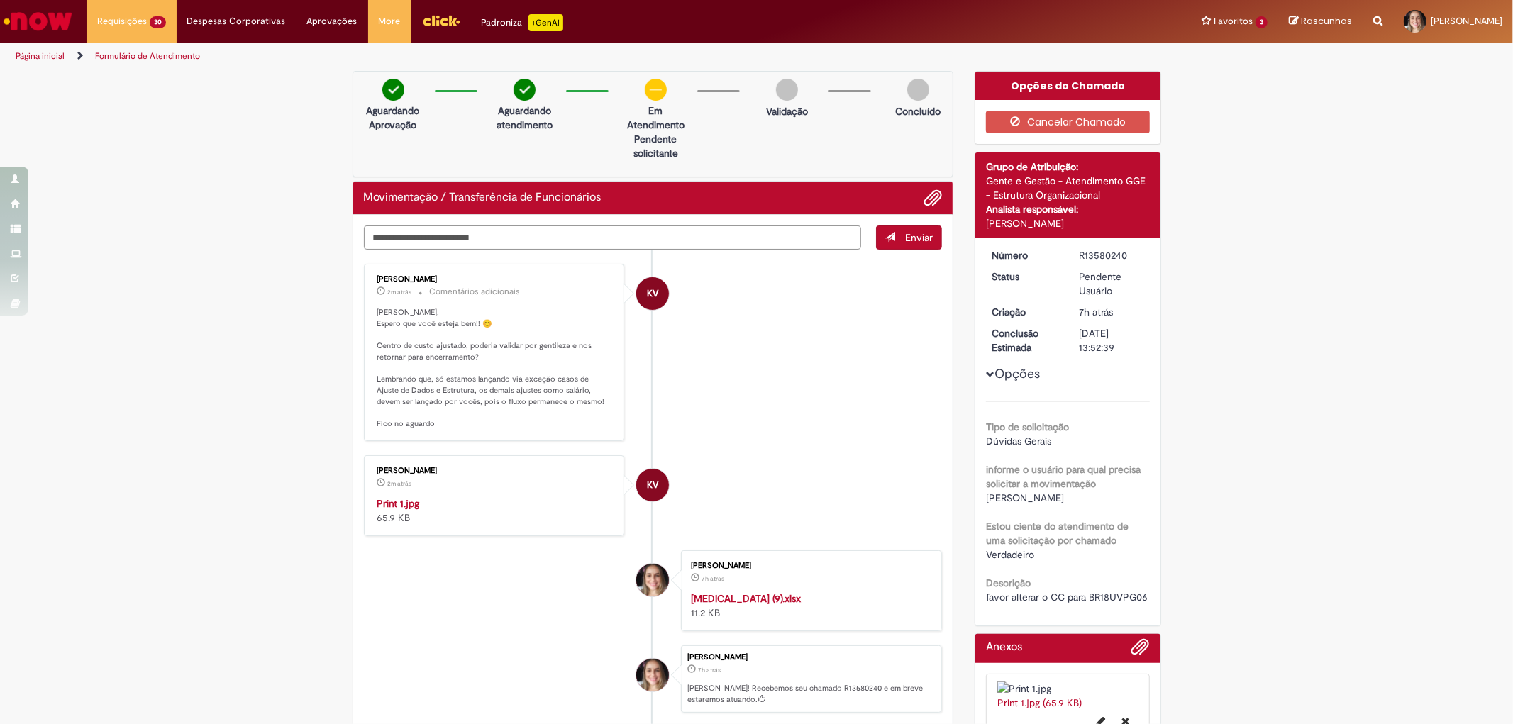
click at [443, 231] on textarea "Digite sua mensagem aqui..." at bounding box center [613, 238] width 498 height 24
click at [462, 497] on img "Histórico de tíquete" at bounding box center [495, 497] width 236 height 0
click at [0, 0] on button "Opções" at bounding box center [0, 0] width 0 height 0
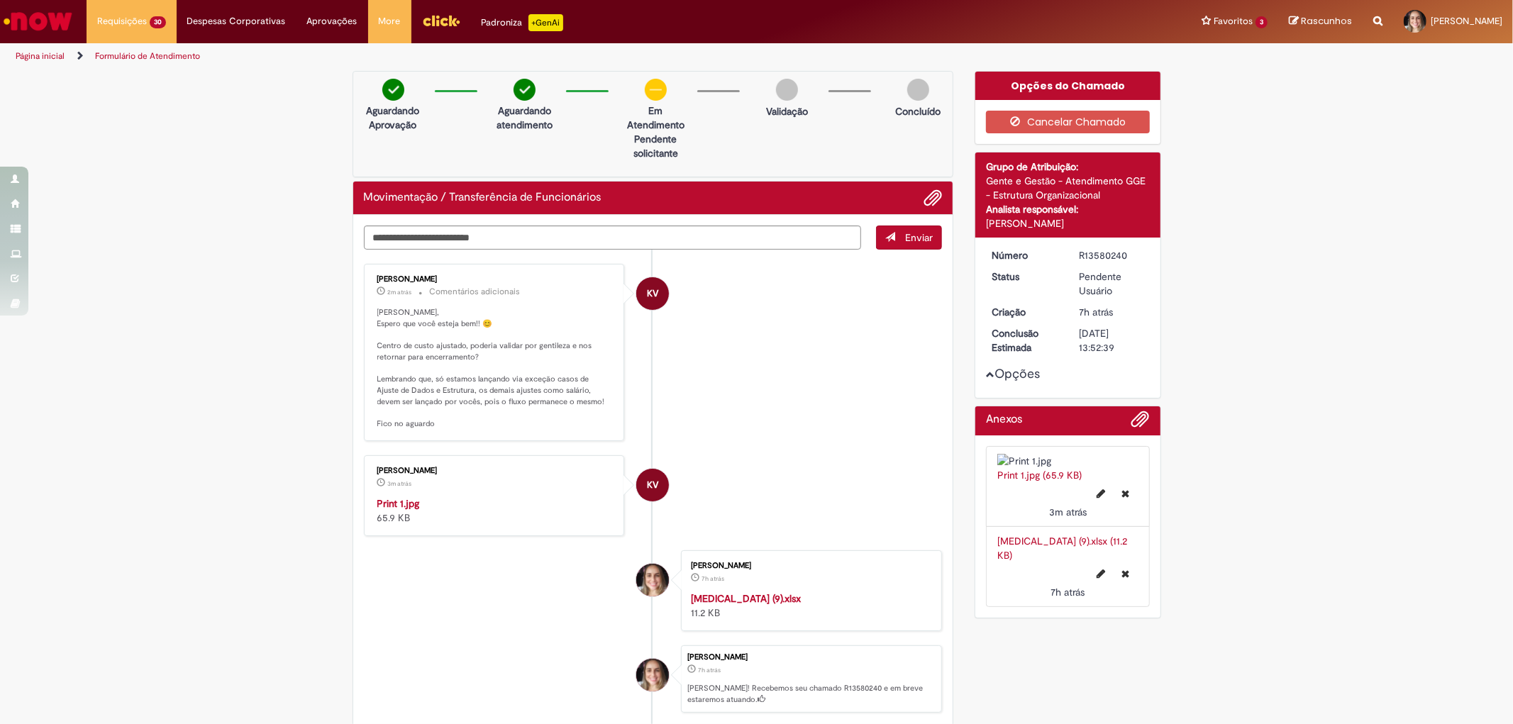
click at [0, 0] on button "Opções" at bounding box center [0, 0] width 0 height 0
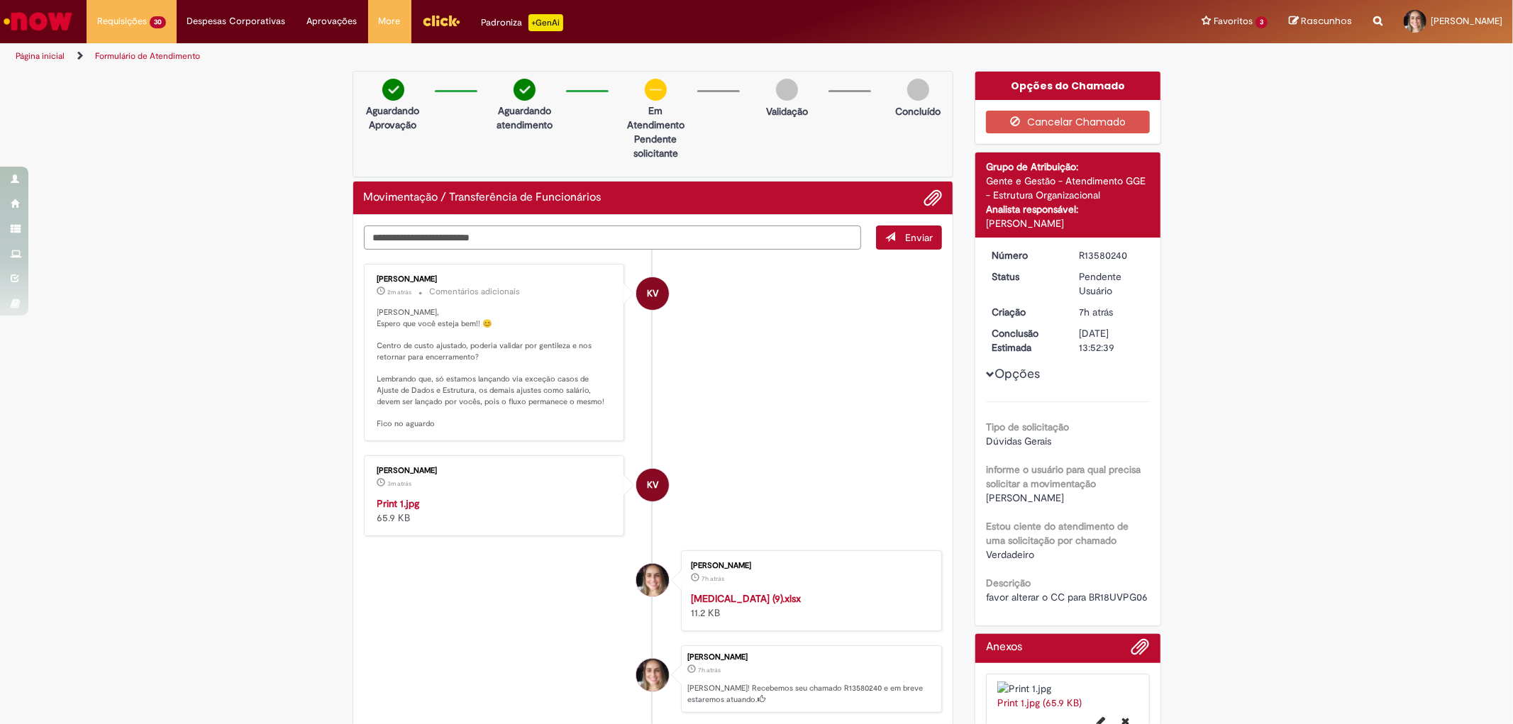
click at [497, 236] on textarea "Digite sua mensagem aqui..." at bounding box center [613, 238] width 498 height 24
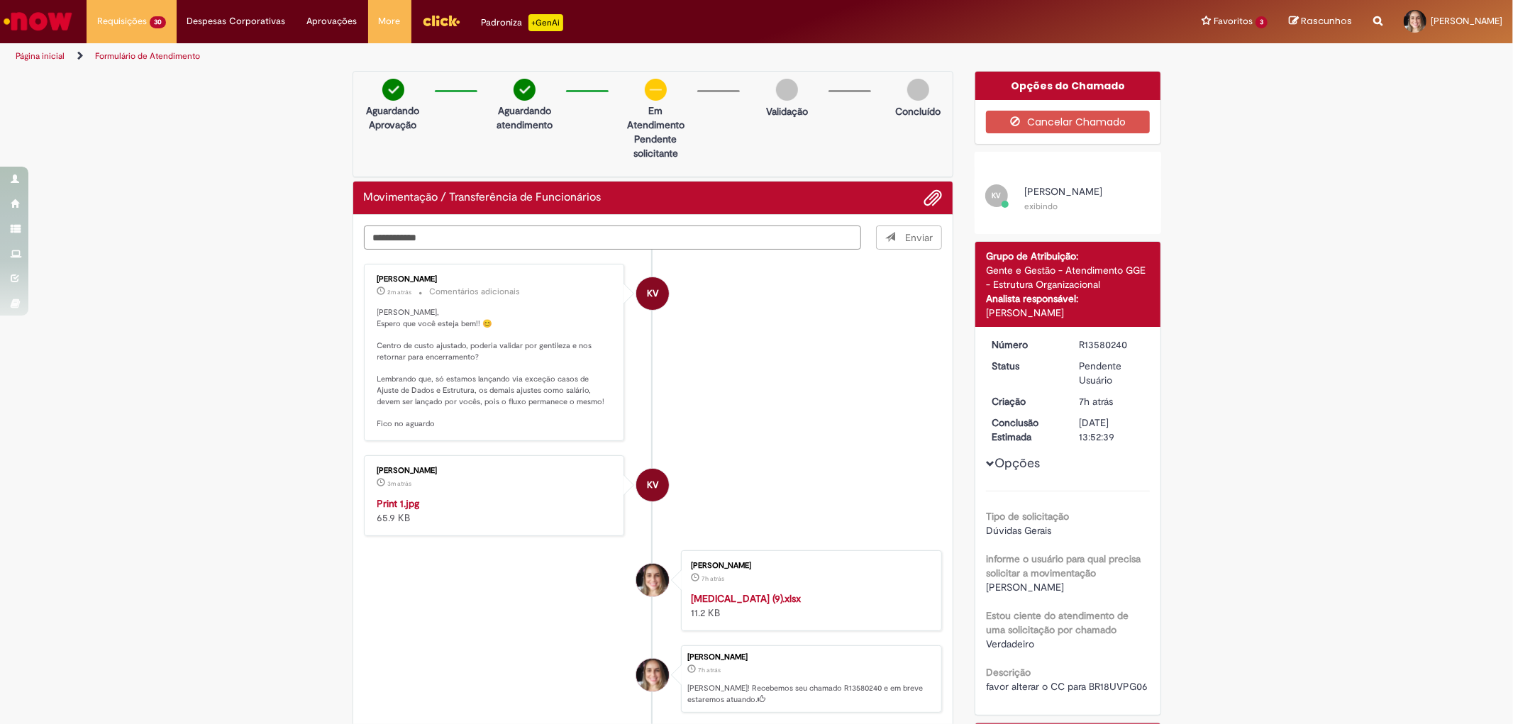
type textarea "**********"
